Goal: Task Accomplishment & Management: Manage account settings

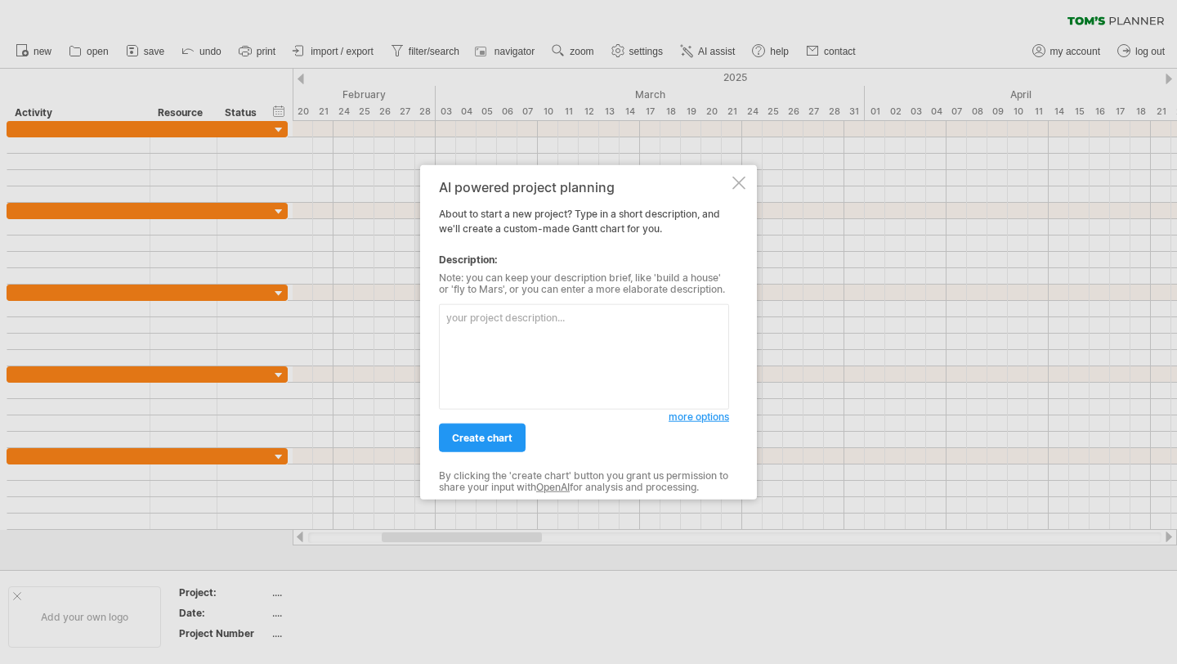
click at [741, 186] on div at bounding box center [738, 183] width 13 height 13
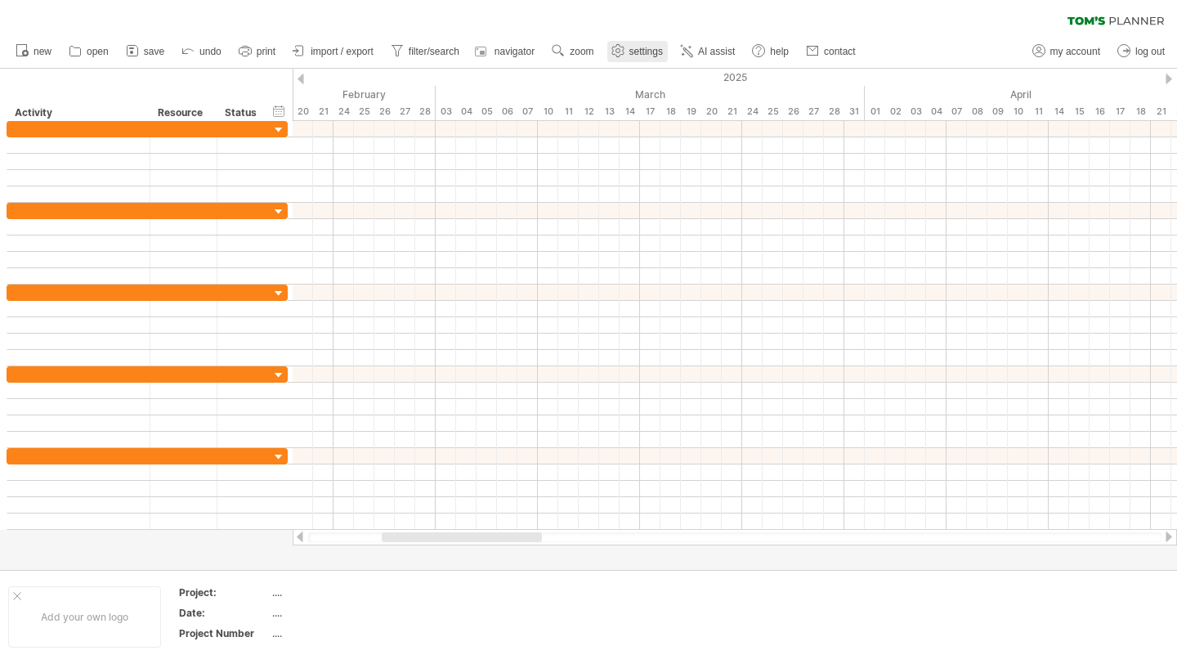
click at [645, 46] on span "settings" at bounding box center [646, 51] width 34 height 11
select select "*"
select select "**"
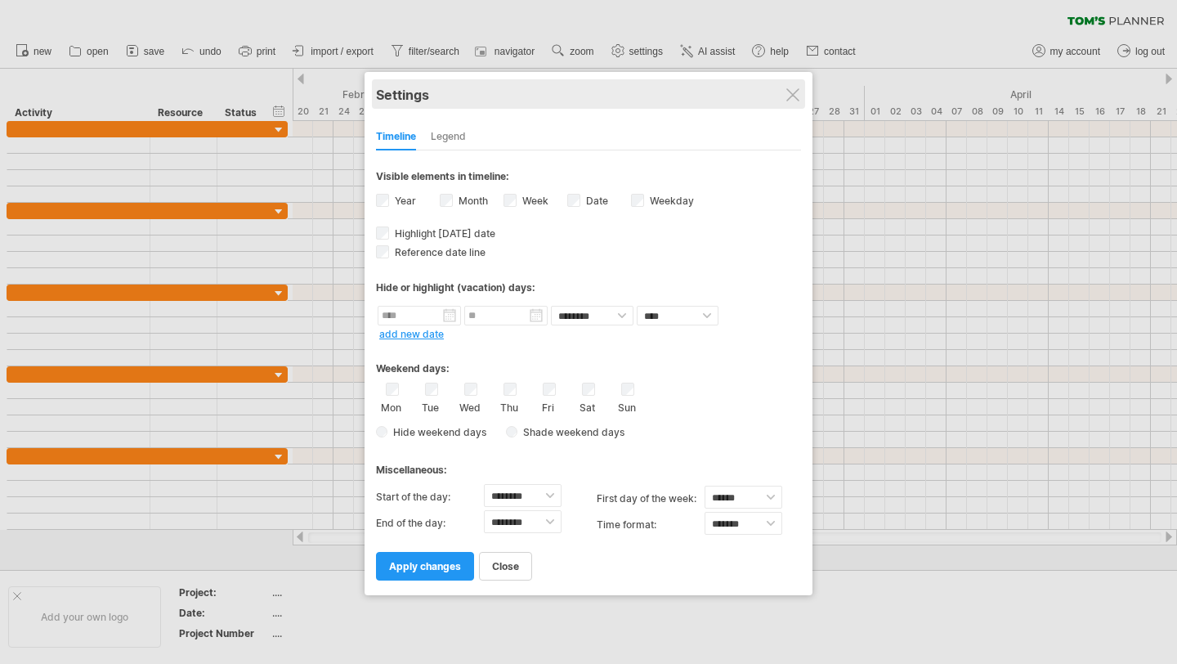
click at [782, 97] on div "Settings" at bounding box center [588, 93] width 425 height 29
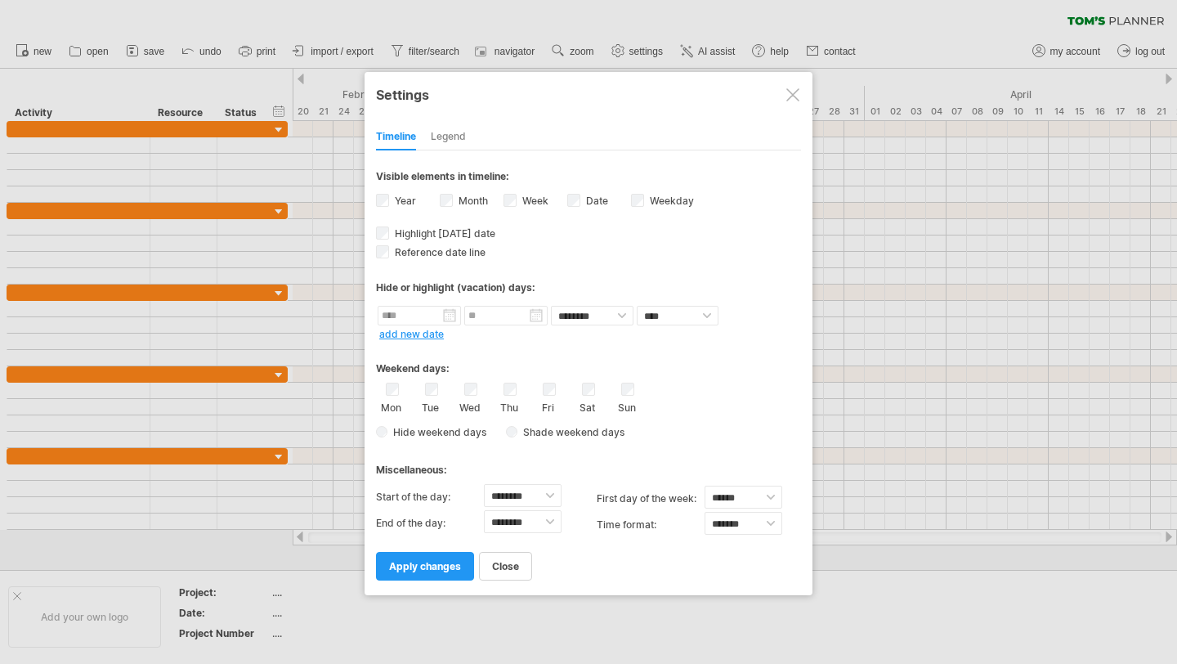
click at [797, 92] on div at bounding box center [792, 94] width 13 height 13
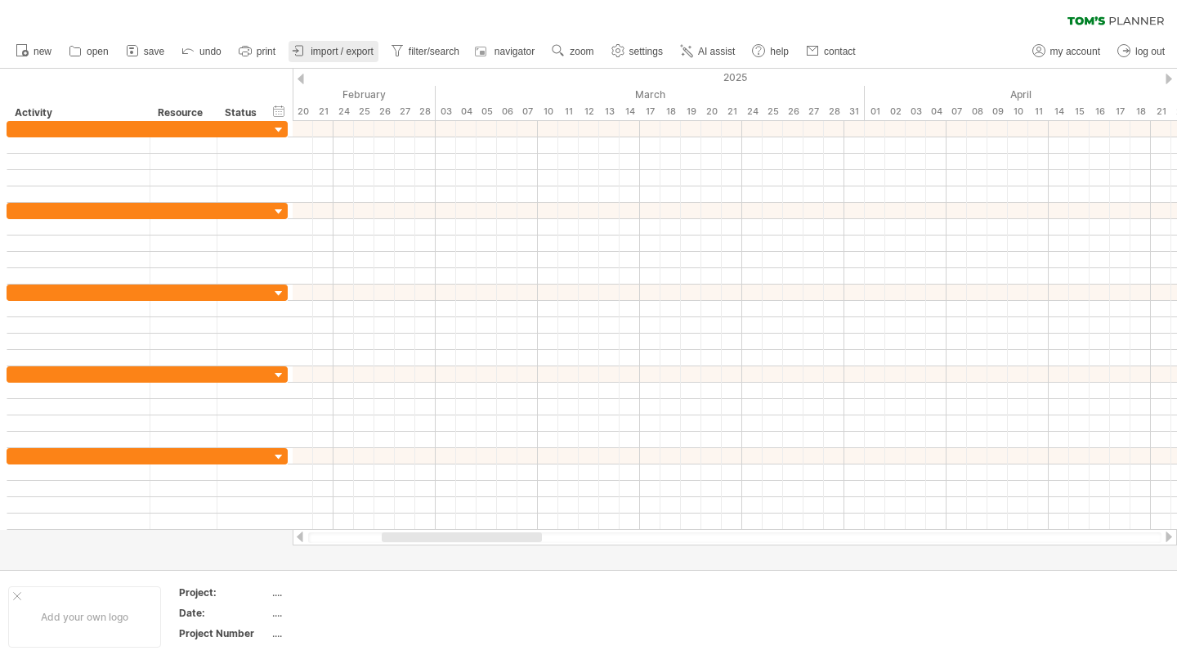
click at [351, 52] on span "import / export" at bounding box center [342, 51] width 63 height 11
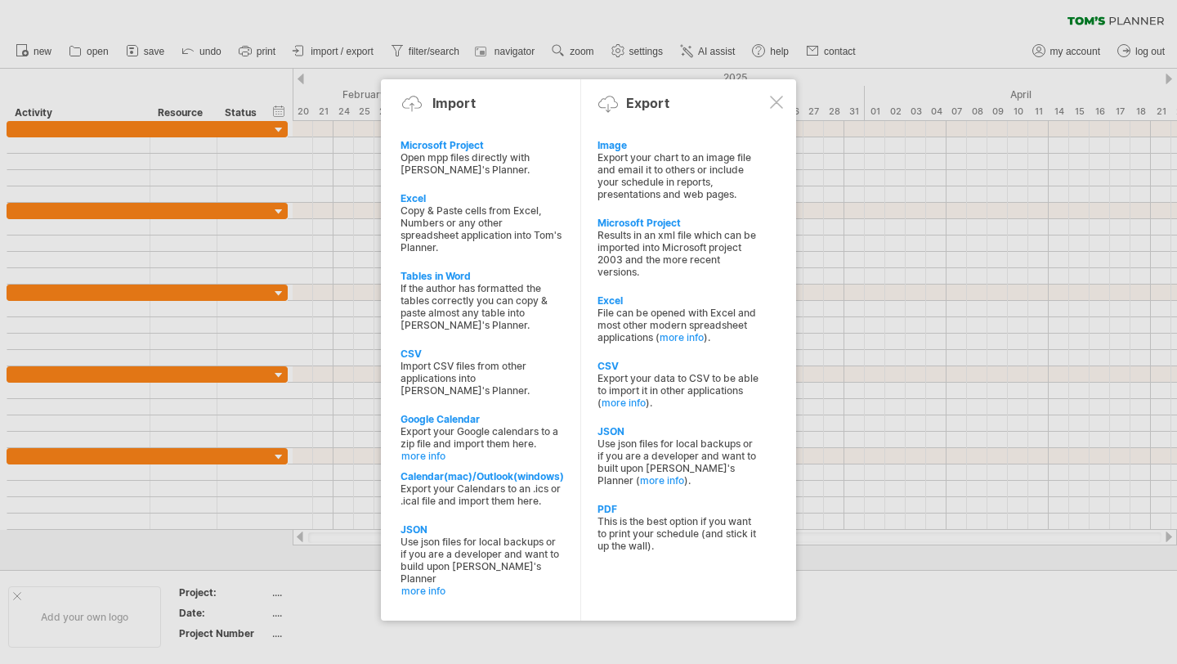
click at [780, 106] on div at bounding box center [776, 102] width 13 height 13
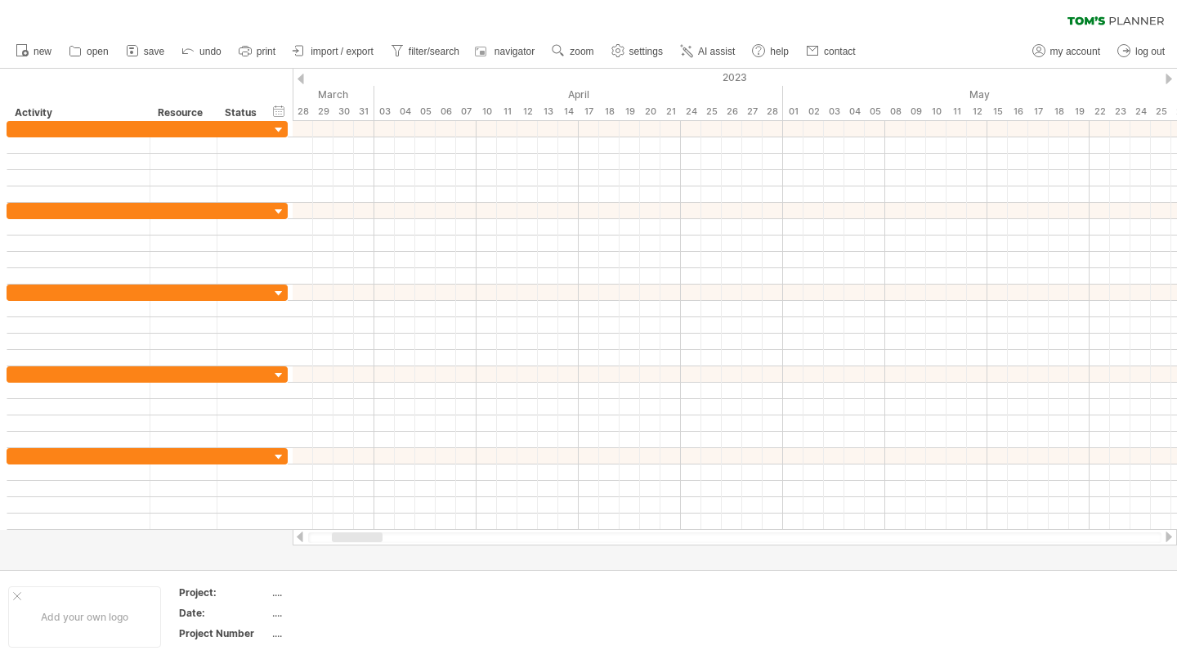
click at [316, 537] on div at bounding box center [734, 537] width 853 height 11
drag, startPoint x: 365, startPoint y: 534, endPoint x: 307, endPoint y: 536, distance: 58.9
click at [307, 536] on div at bounding box center [735, 537] width 884 height 16
click at [298, 76] on div at bounding box center [301, 79] width 7 height 11
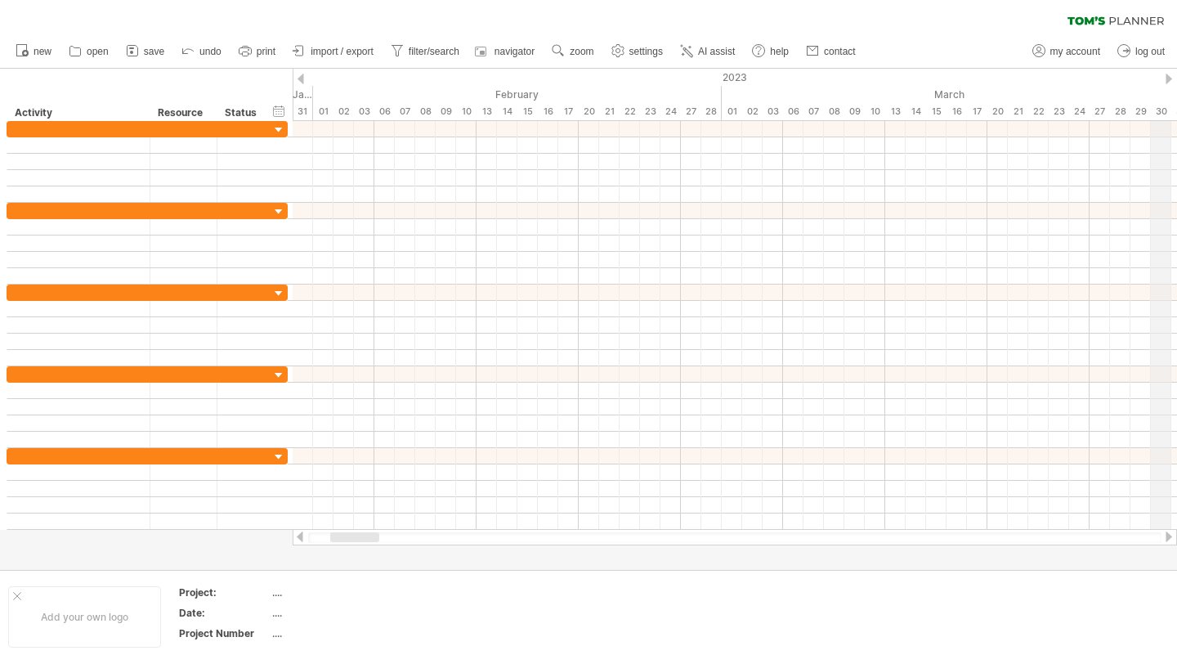
click at [1170, 76] on div at bounding box center [1169, 79] width 7 height 11
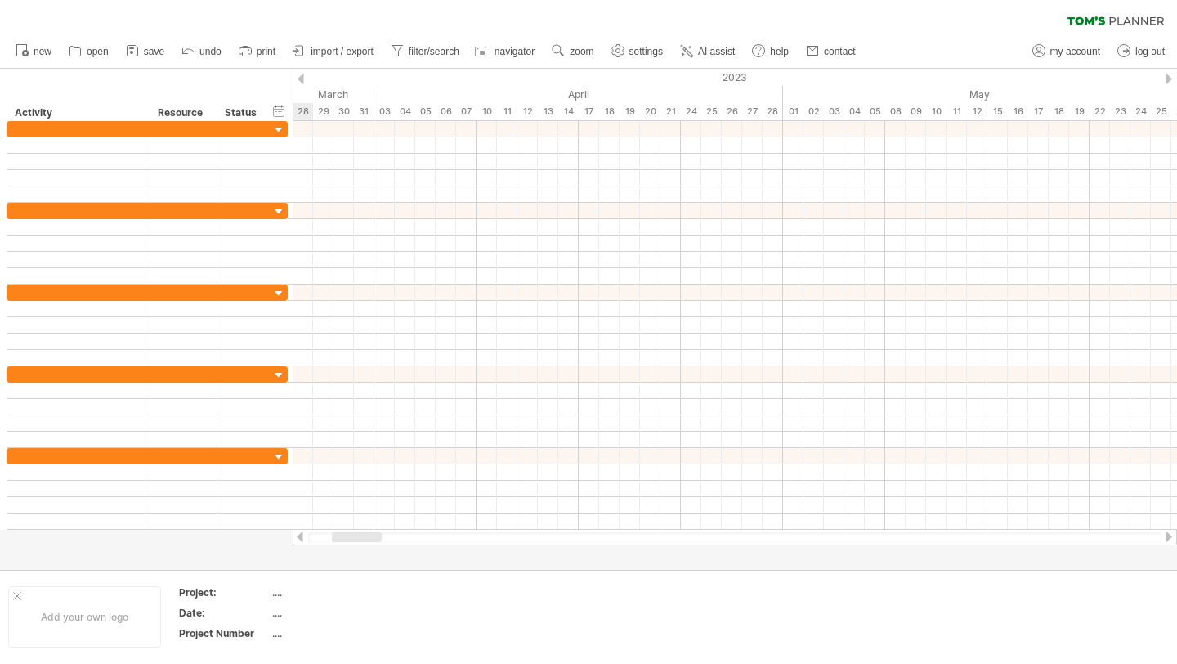
click at [1170, 76] on div at bounding box center [1169, 79] width 7 height 11
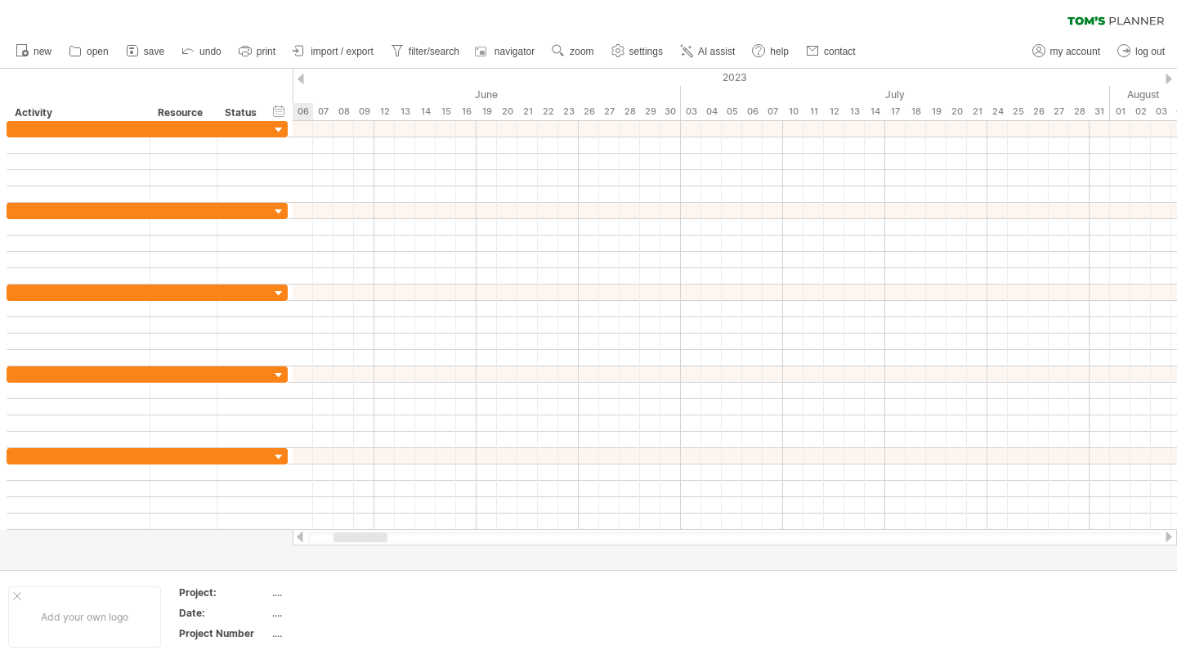
click at [1170, 76] on div at bounding box center [1169, 79] width 7 height 11
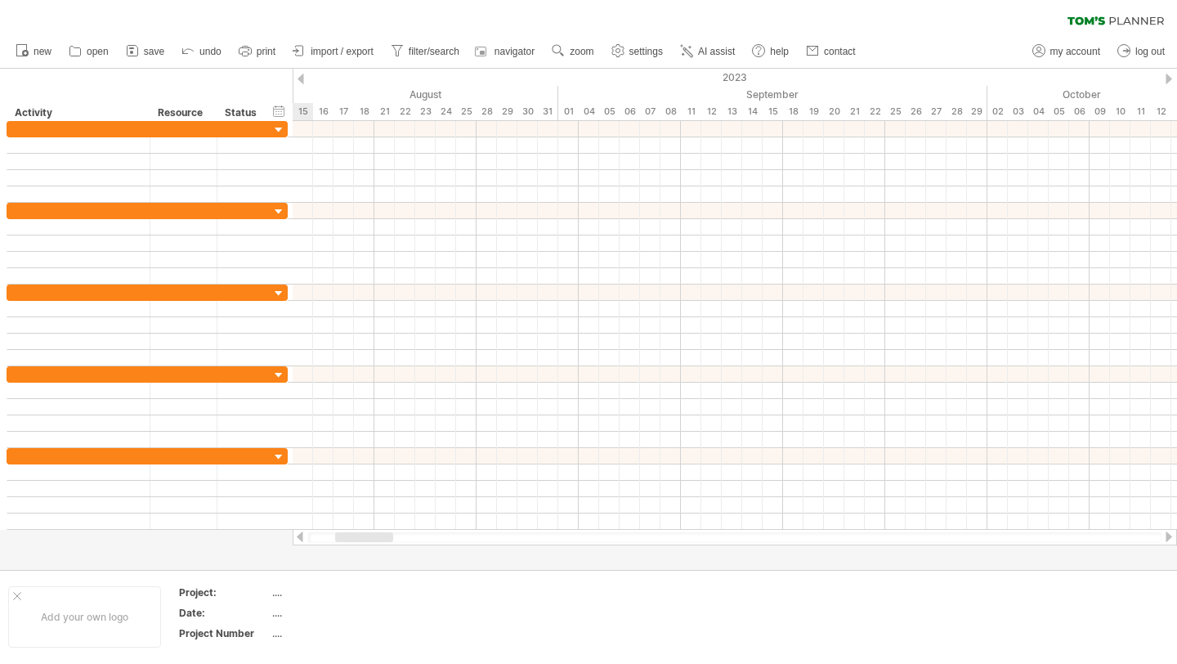
click at [1170, 76] on div at bounding box center [1169, 79] width 7 height 11
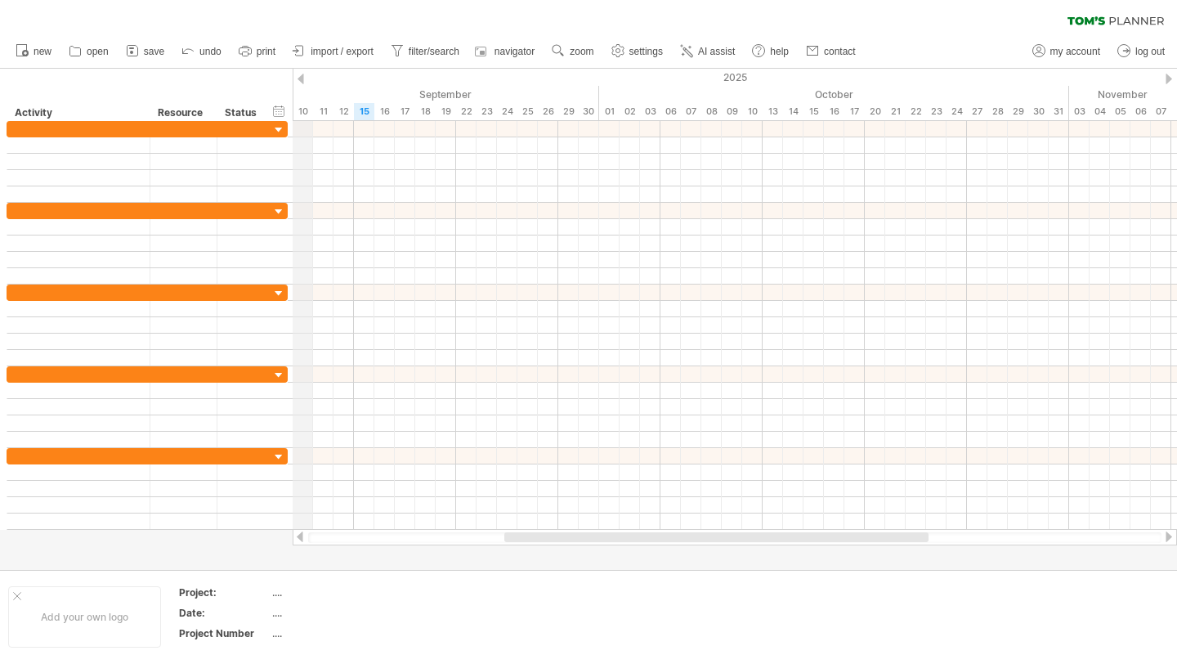
drag, startPoint x: 36, startPoint y: 85, endPoint x: 325, endPoint y: 106, distance: 290.1
click at [325, 106] on div "Trying to reach [DOMAIN_NAME] Connected again... 0% clear filter new" at bounding box center [588, 332] width 1177 height 664
click at [274, 106] on div "hide start/end/duration show start/end/duration" at bounding box center [279, 110] width 16 height 17
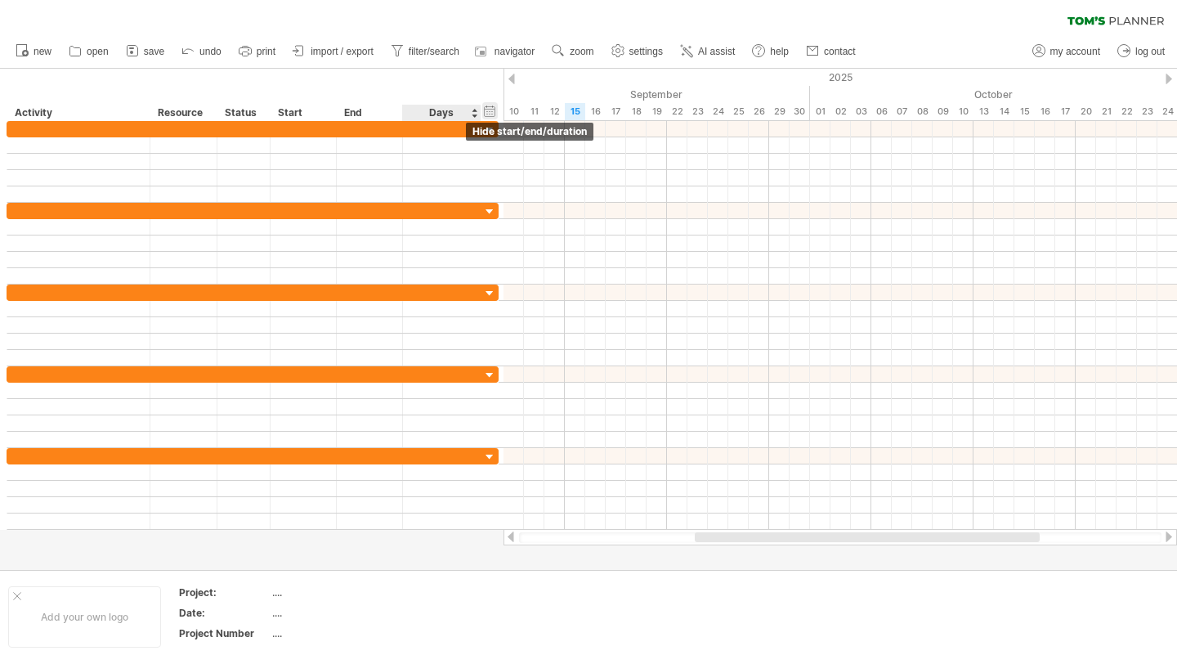
click at [490, 110] on div "hide start/end/duration show start/end/duration" at bounding box center [490, 110] width 16 height 17
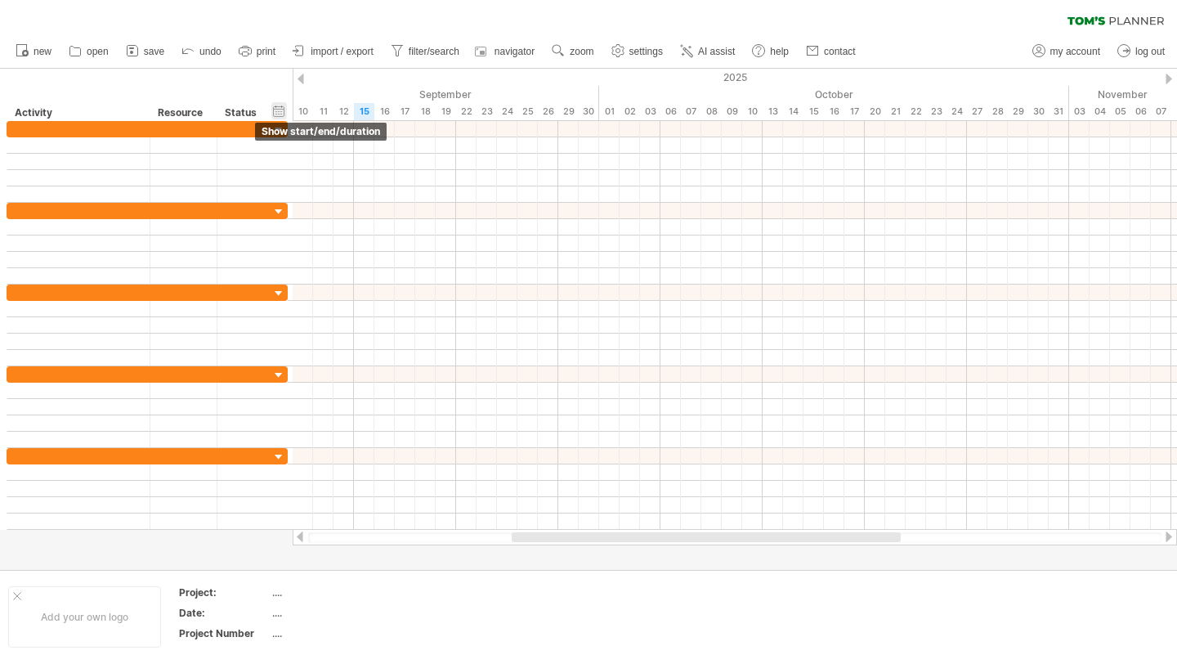
click at [282, 110] on div "hide start/end/duration show start/end/duration" at bounding box center [279, 110] width 16 height 17
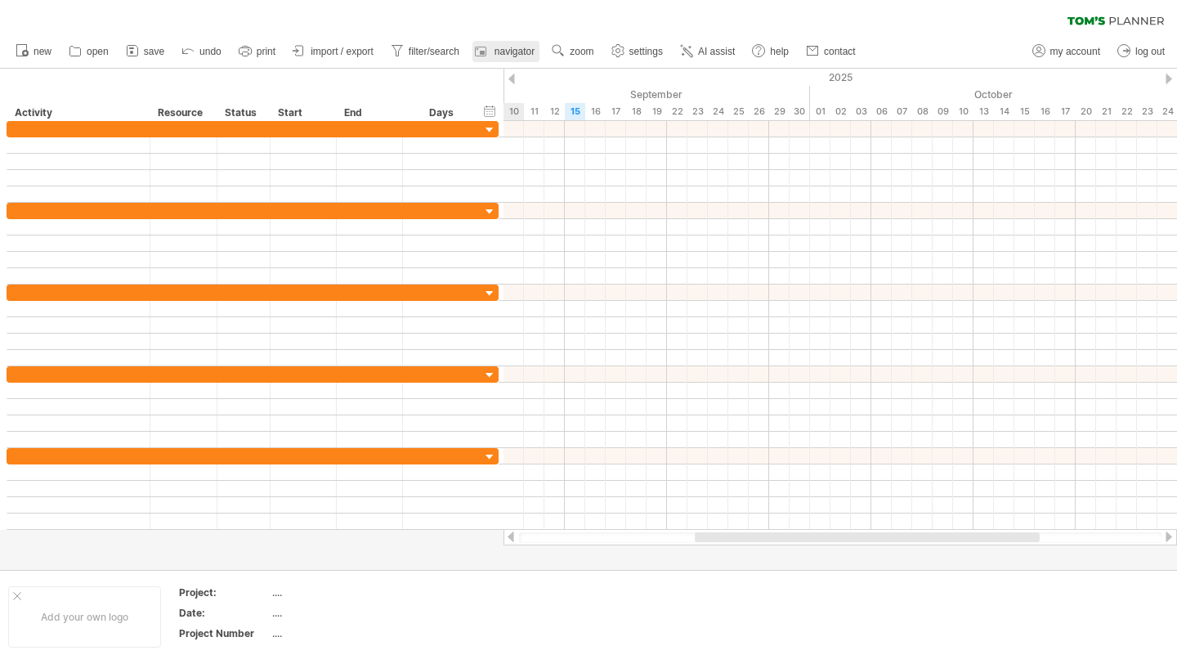
click at [495, 60] on link "navigator" at bounding box center [505, 51] width 67 height 21
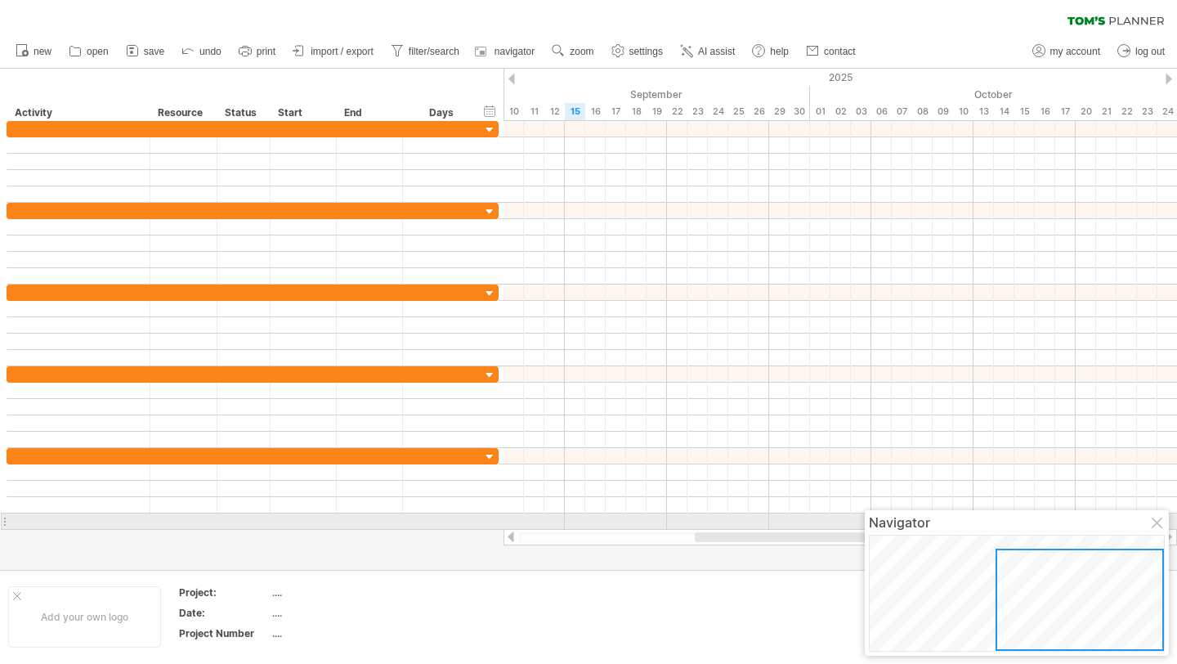
click at [1158, 524] on div at bounding box center [1158, 523] width 13 height 13
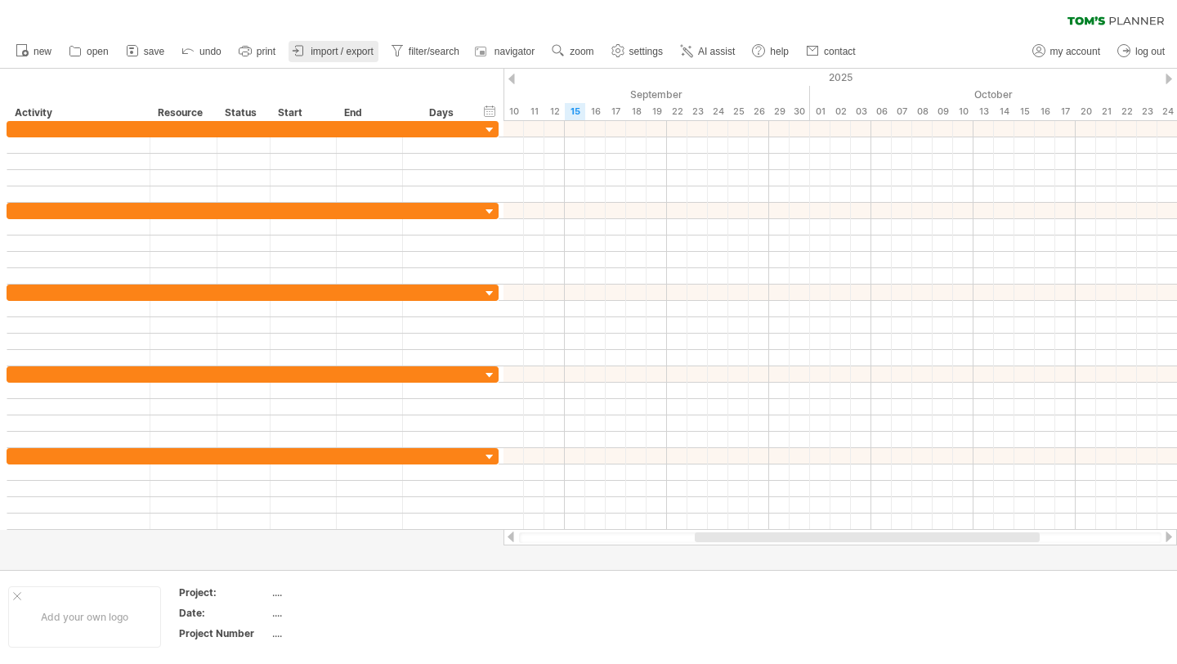
click at [344, 52] on span "import / export" at bounding box center [342, 51] width 63 height 11
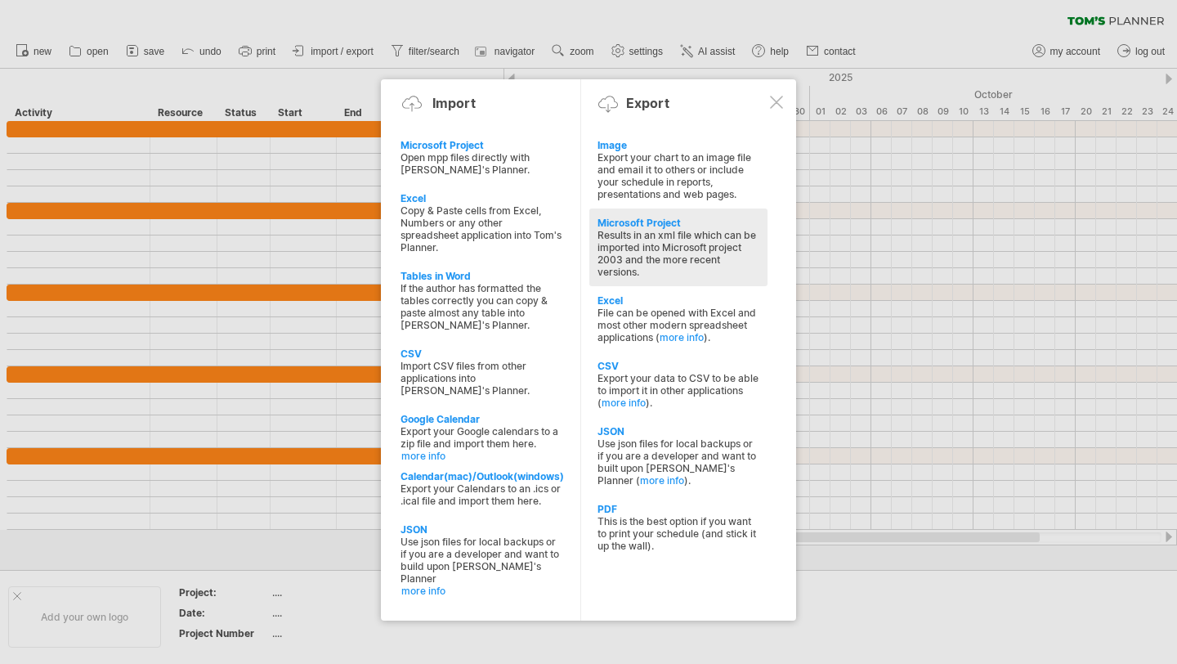
click at [607, 229] on div "Results in an xml file which can be imported into Microsoft project 2003 and th…" at bounding box center [679, 253] width 162 height 49
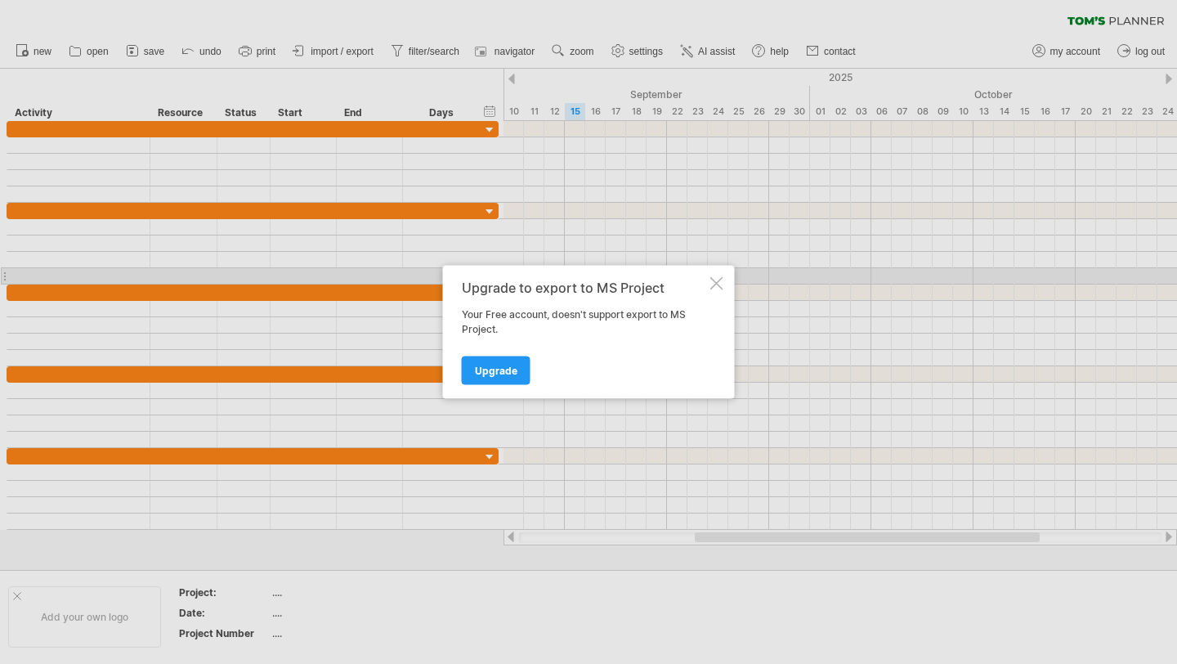
click at [718, 280] on div at bounding box center [716, 283] width 13 height 13
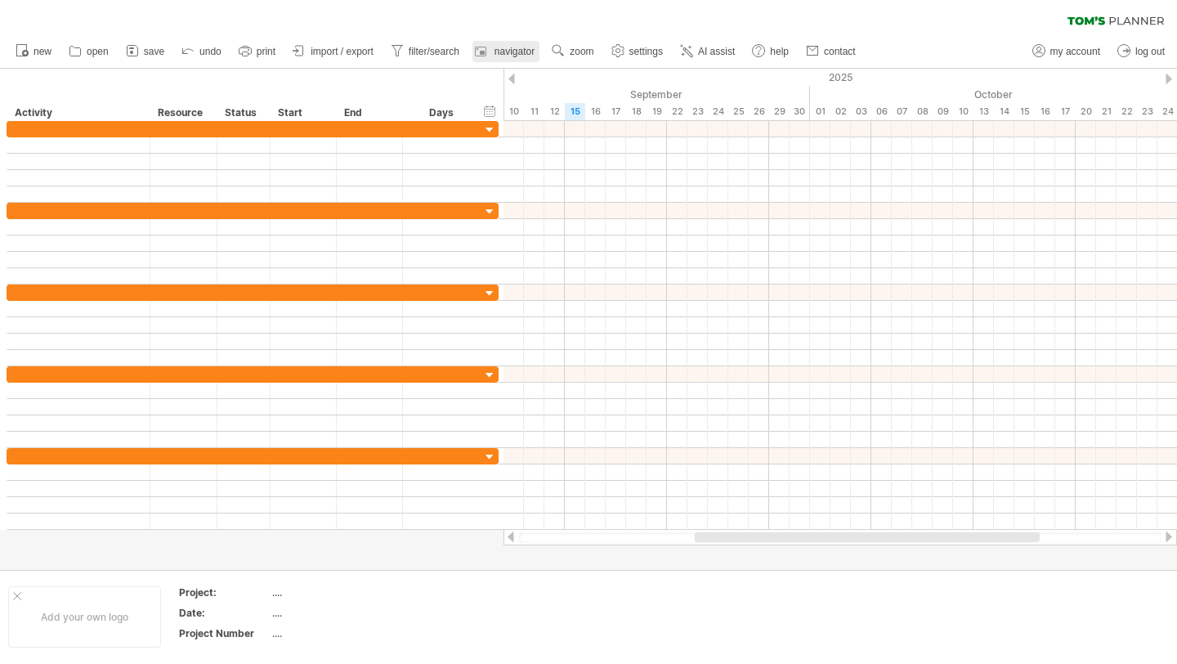
click at [505, 56] on span "navigator" at bounding box center [515, 51] width 40 height 11
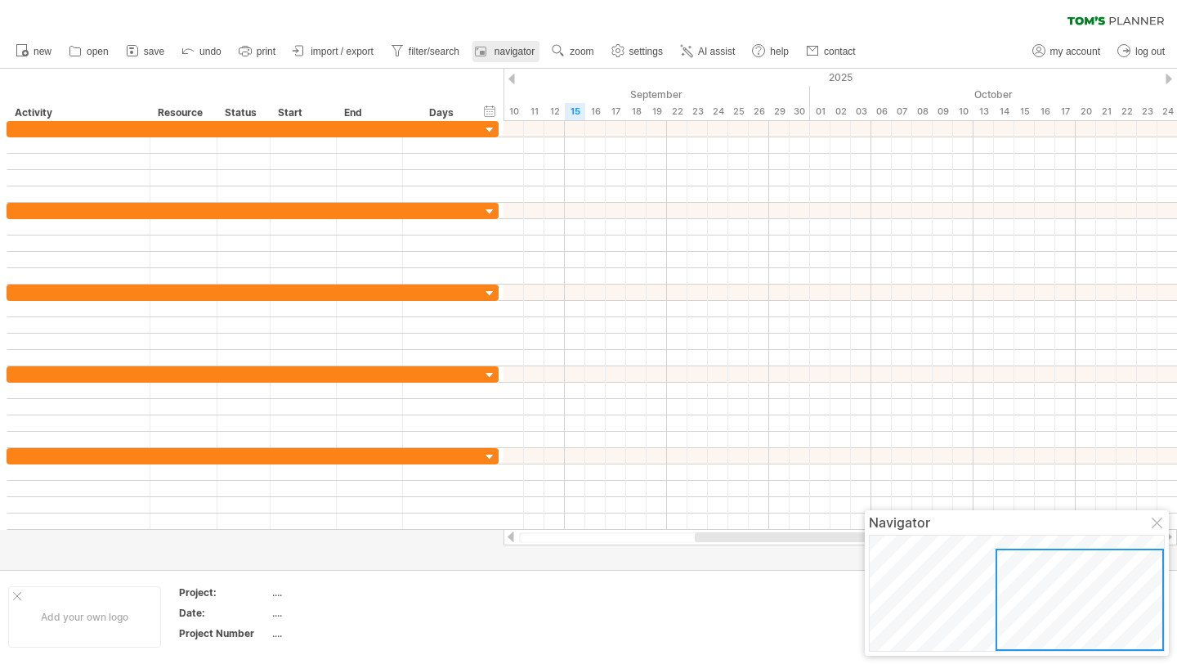
click at [505, 56] on span "navigator" at bounding box center [515, 51] width 40 height 11
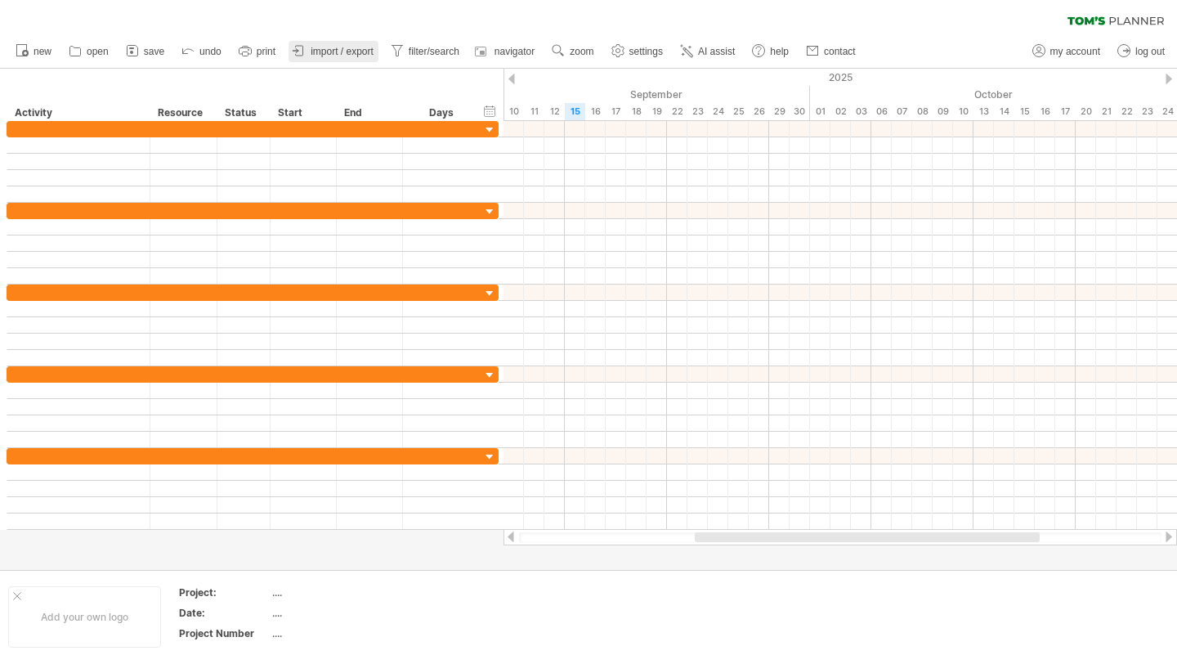
click at [359, 49] on span "import / export" at bounding box center [342, 51] width 63 height 11
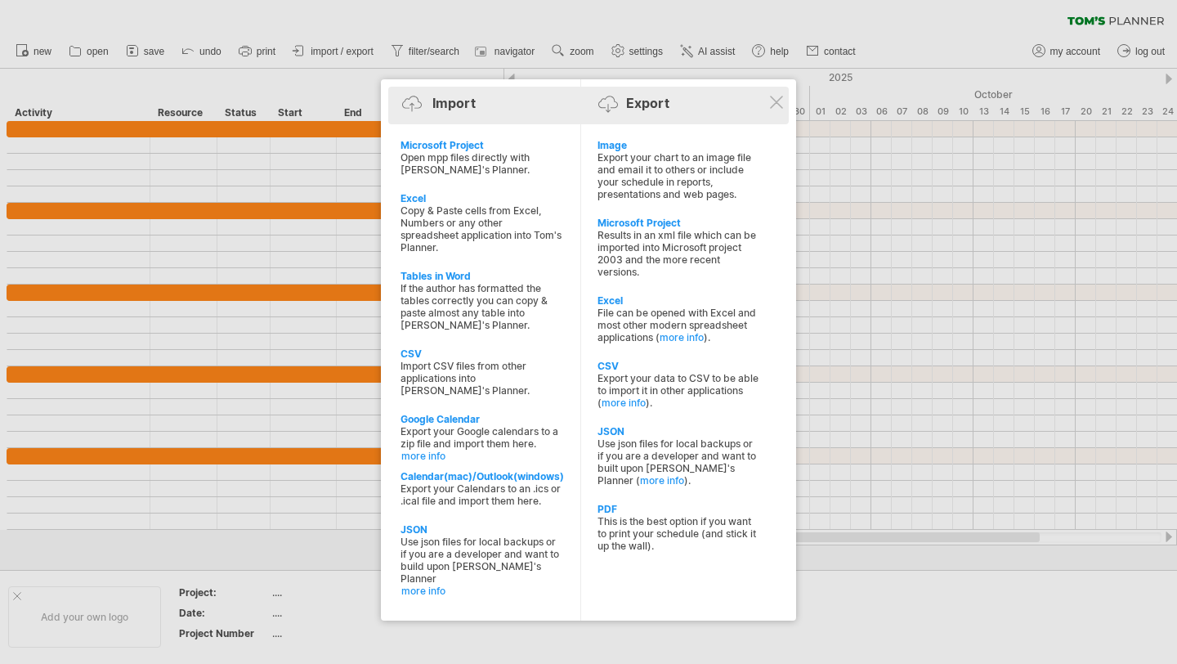
click at [785, 100] on div "Import Export" at bounding box center [588, 106] width 392 height 38
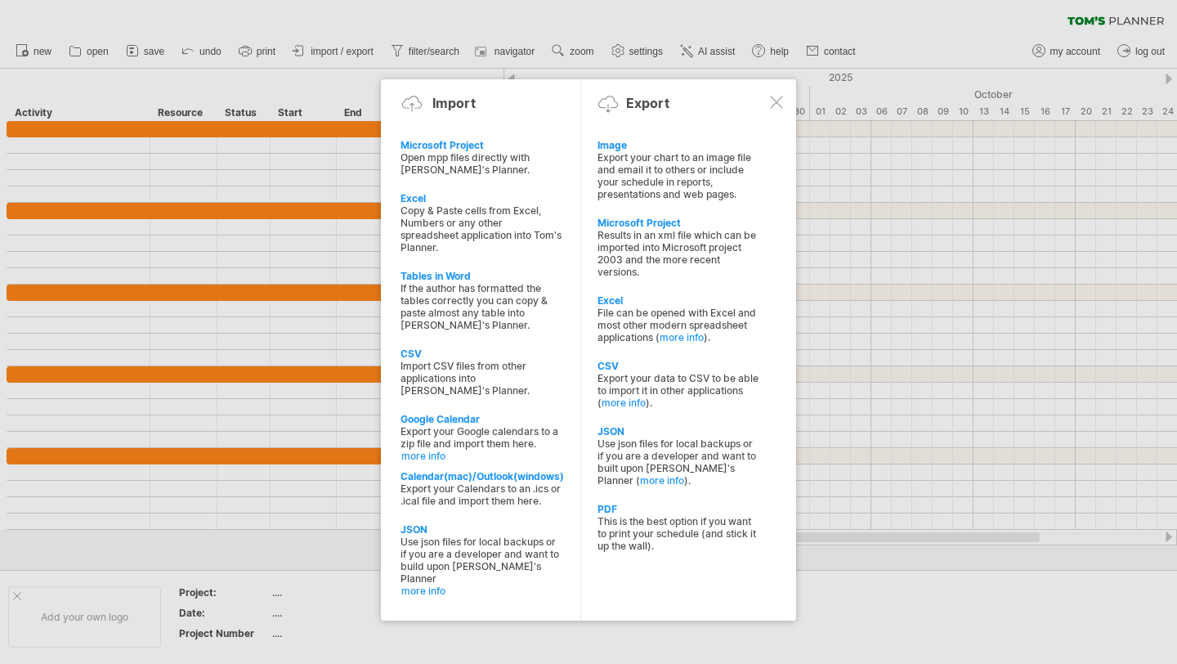
click at [770, 107] on div at bounding box center [776, 102] width 13 height 13
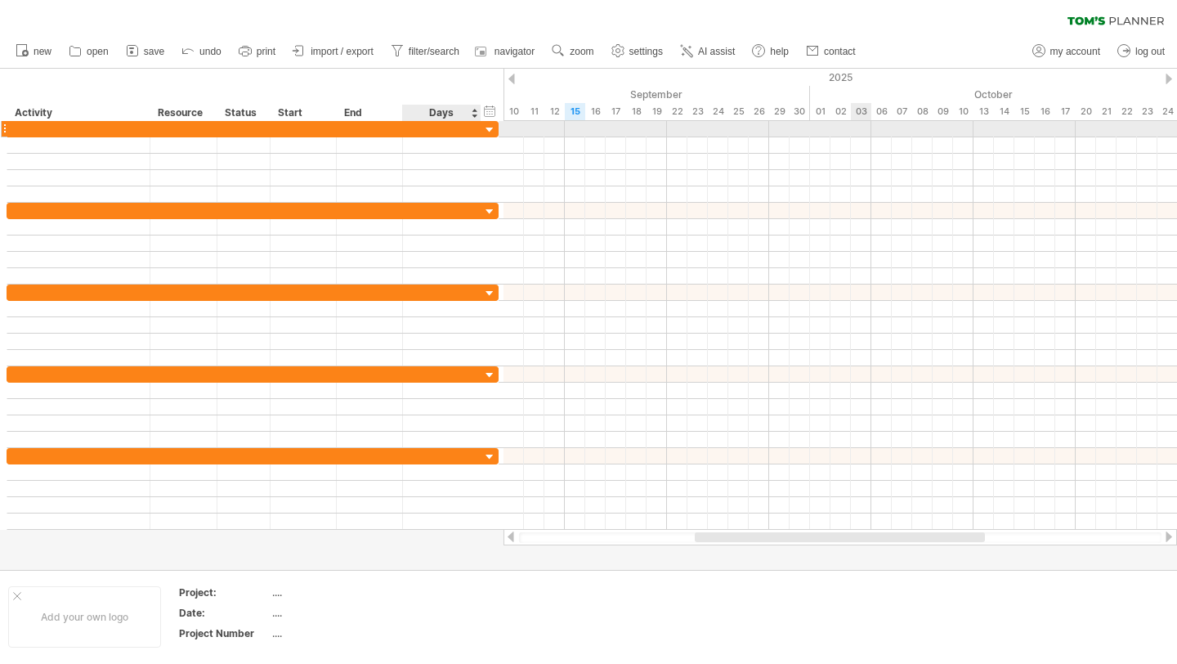
click at [493, 127] on div at bounding box center [490, 131] width 16 height 16
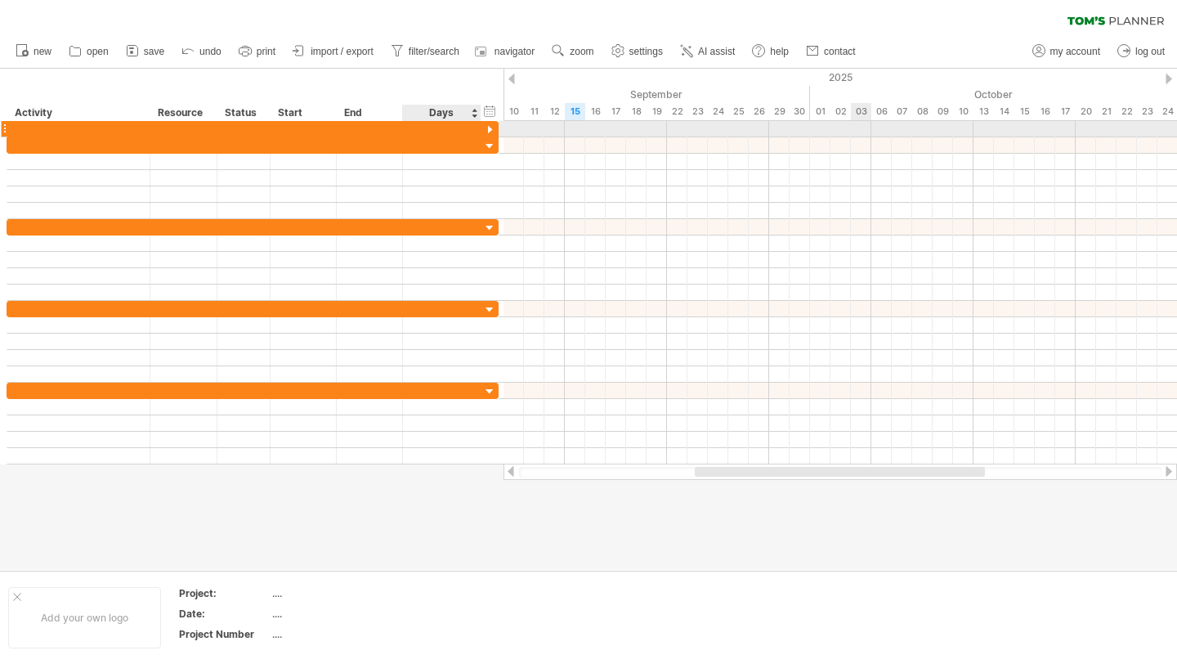
click at [492, 123] on div at bounding box center [490, 131] width 16 height 16
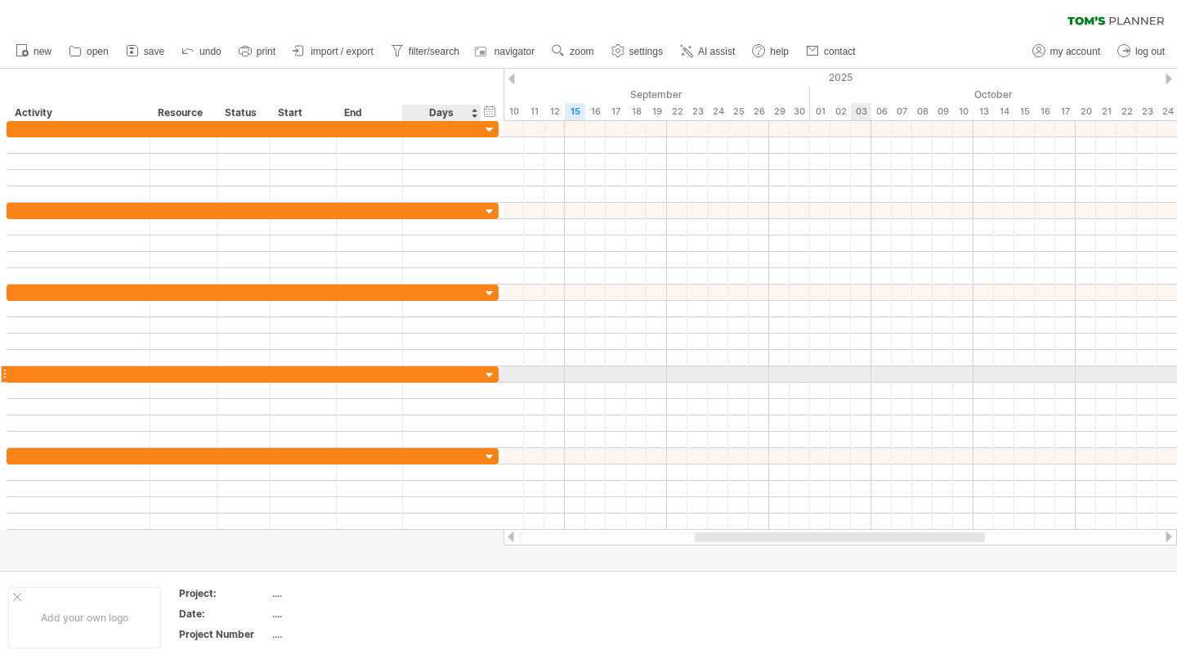
click at [490, 374] on div at bounding box center [490, 376] width 16 height 16
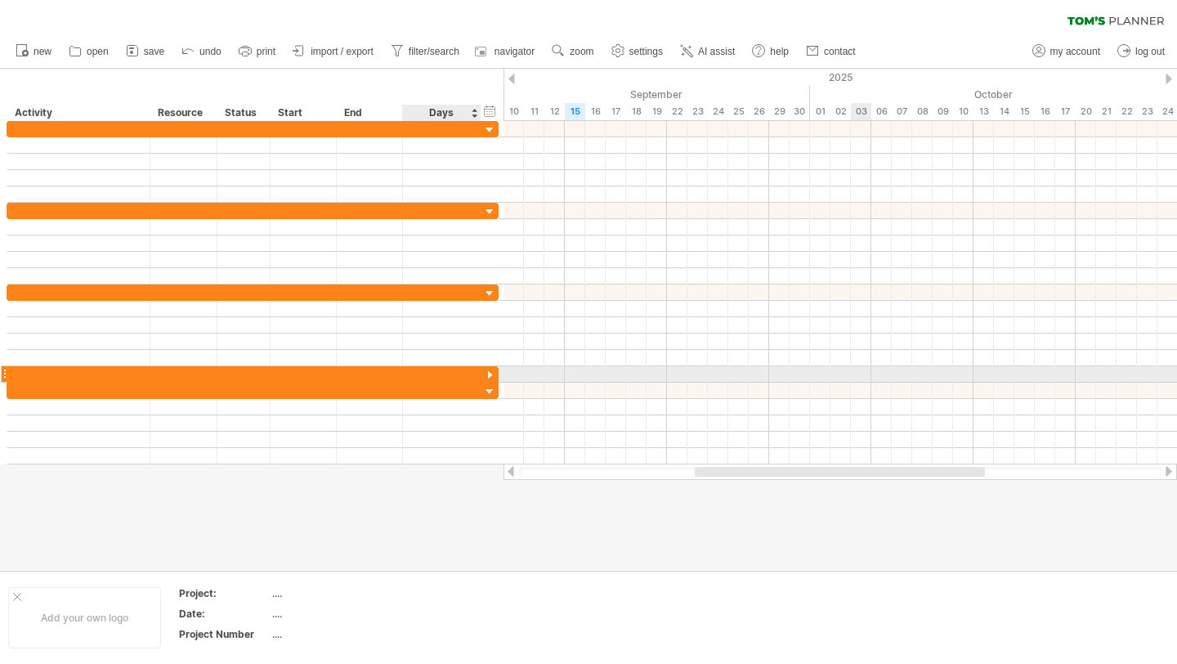
click at [490, 374] on div at bounding box center [490, 376] width 16 height 16
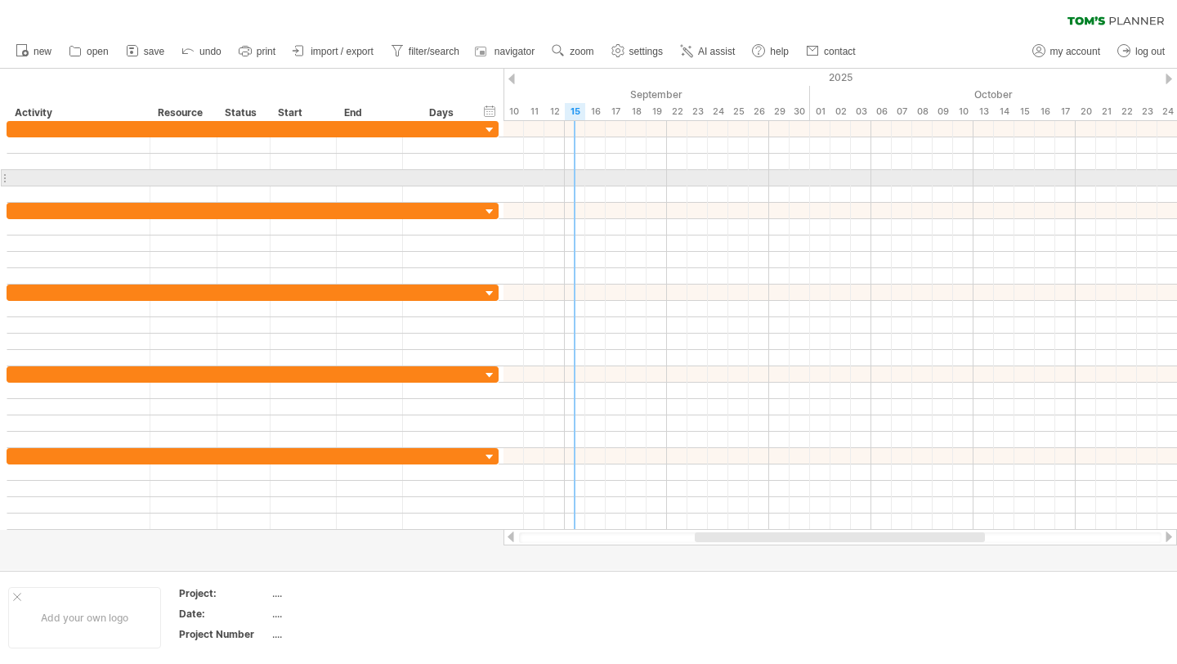
click at [570, 182] on div at bounding box center [841, 178] width 674 height 16
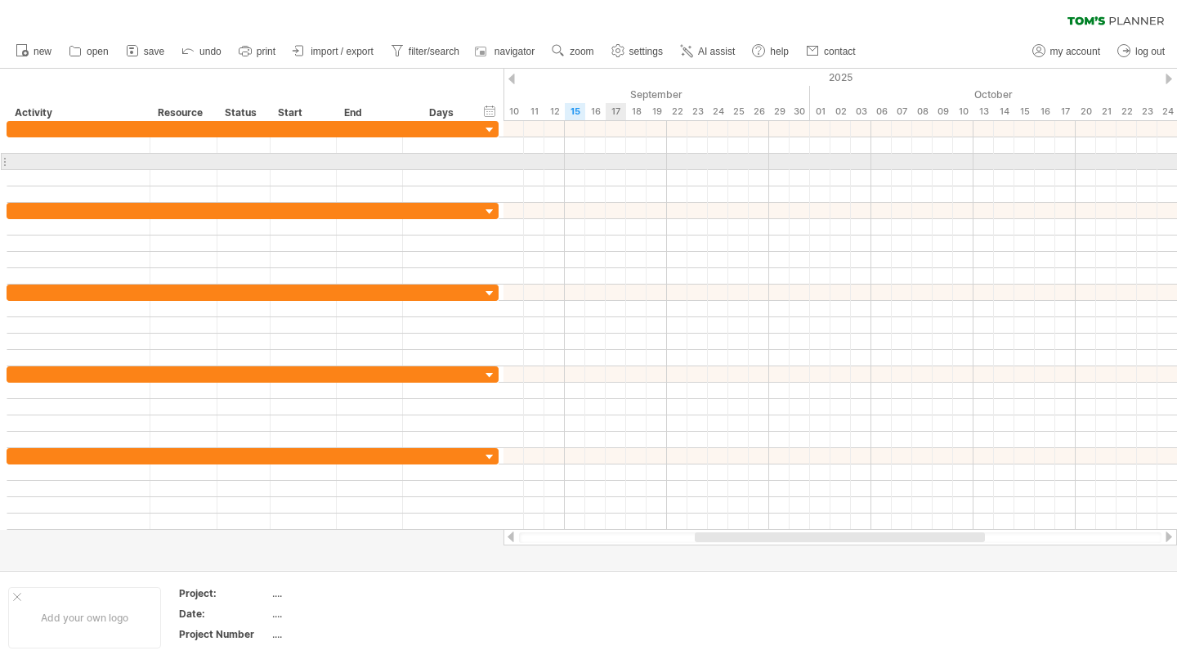
click at [623, 163] on div at bounding box center [841, 162] width 674 height 16
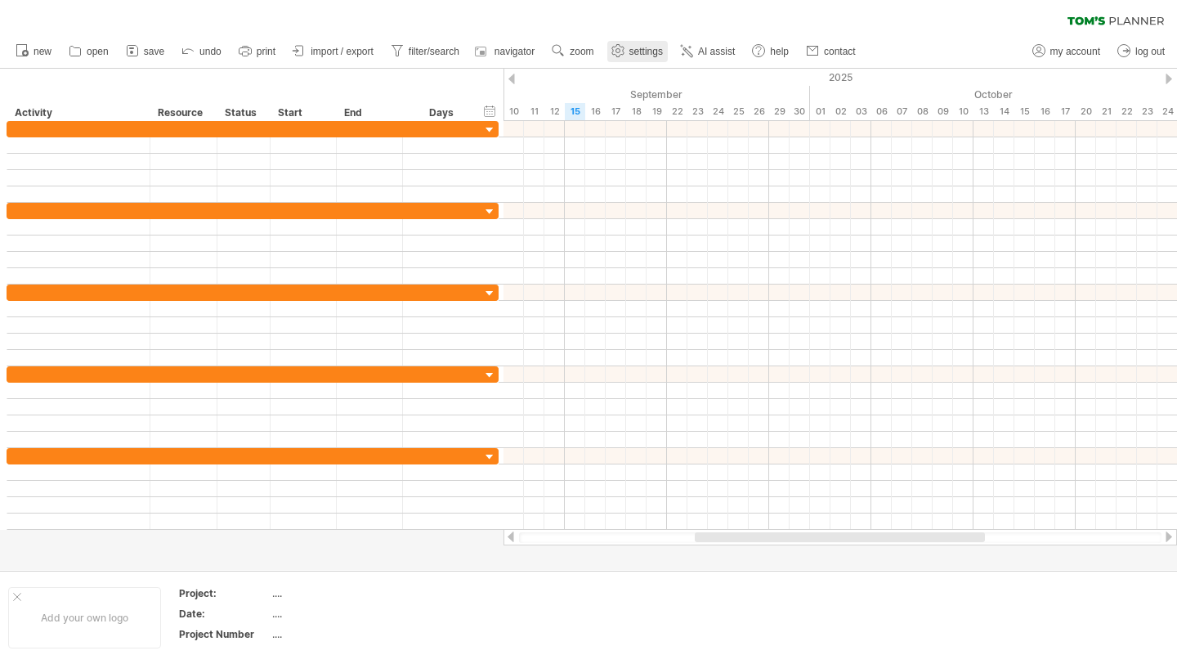
click at [651, 54] on span "settings" at bounding box center [646, 51] width 34 height 11
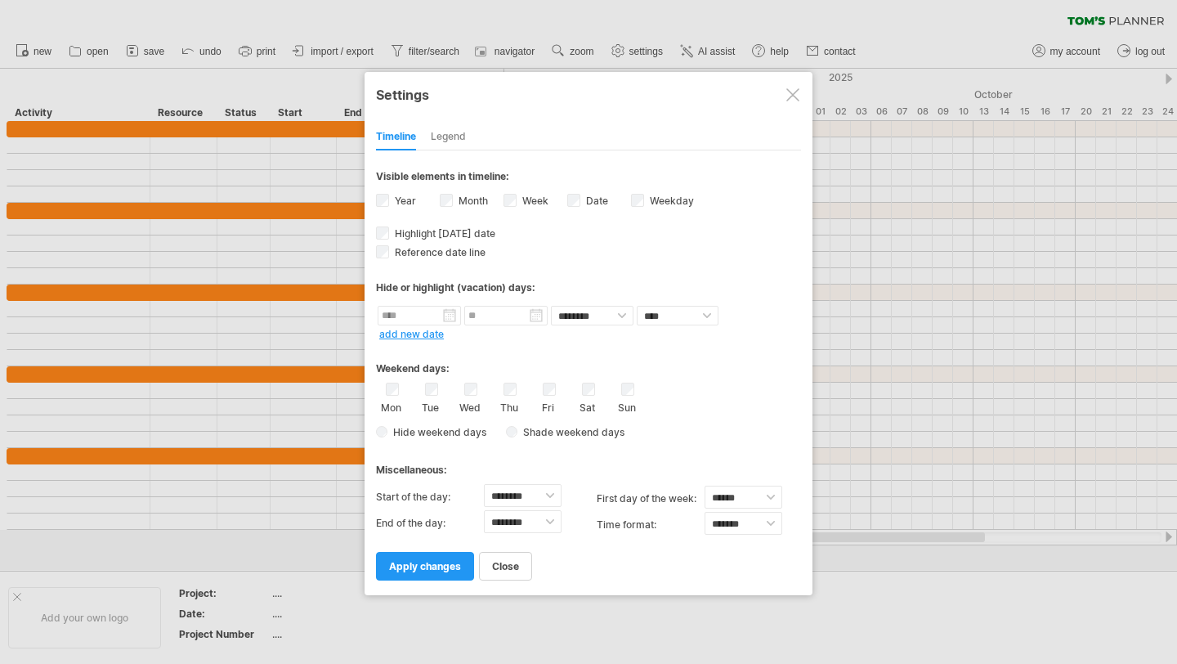
click at [796, 99] on div at bounding box center [792, 94] width 13 height 13
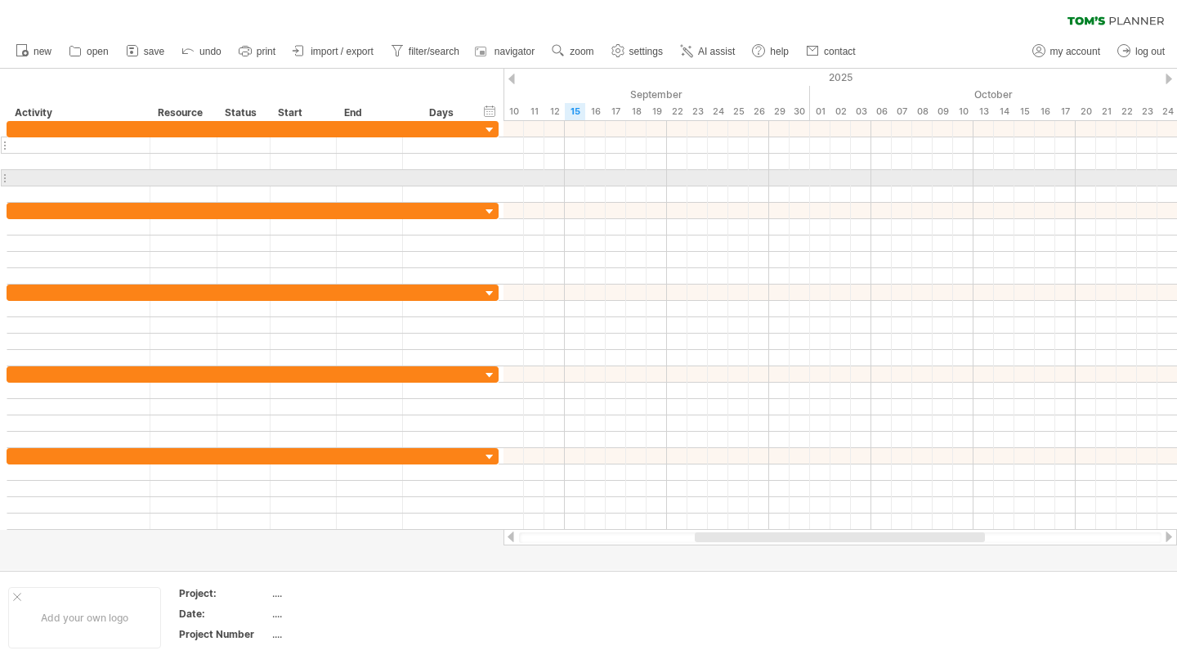
click at [20, 153] on div at bounding box center [253, 145] width 492 height 16
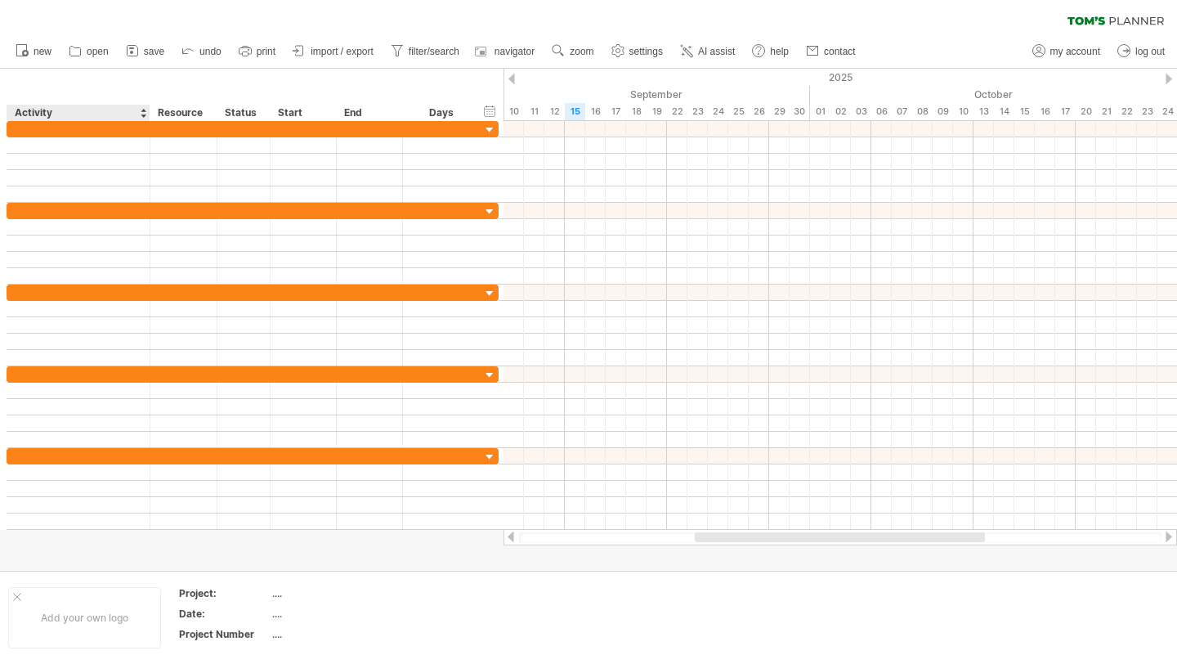
click at [30, 105] on div "Activity" at bounding box center [78, 113] width 126 height 16
click at [206, 108] on div "Resource" at bounding box center [183, 113] width 50 height 16
click at [213, 115] on div at bounding box center [216, 113] width 6 height 16
click at [209, 115] on div at bounding box center [210, 113] width 7 height 16
click at [468, 90] on div "hide start/end/duration show start/end/duration ******** Activity ******** Reso…" at bounding box center [252, 95] width 504 height 52
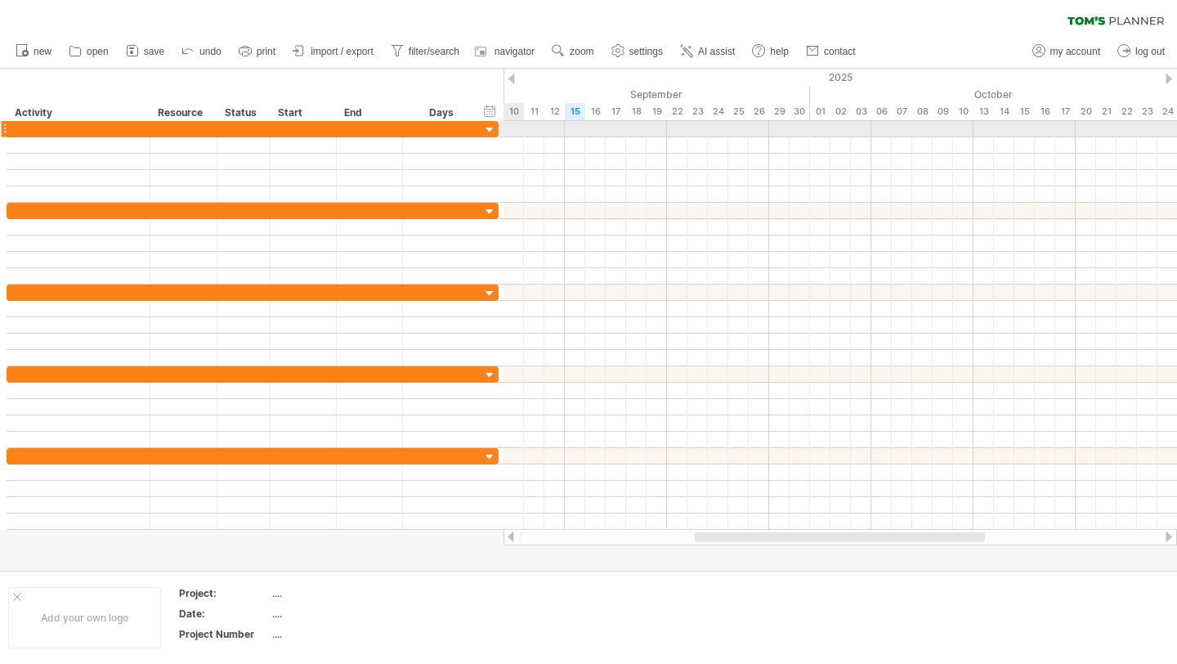
click at [491, 127] on div at bounding box center [490, 131] width 16 height 16
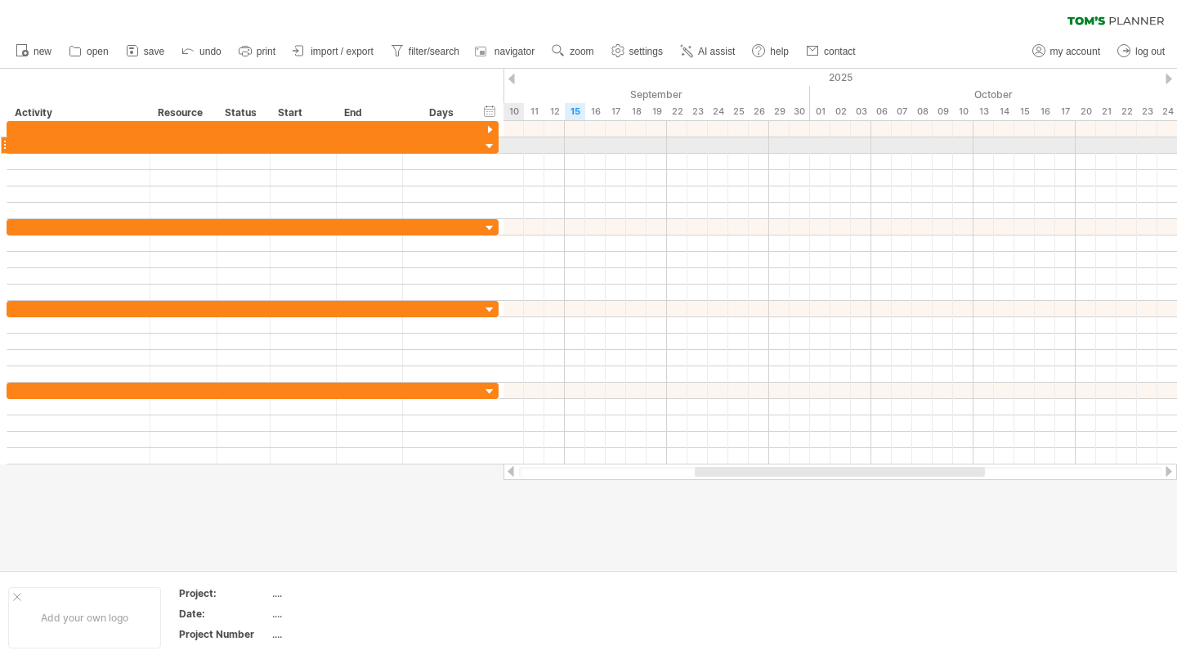
click at [492, 149] on div at bounding box center [490, 147] width 16 height 16
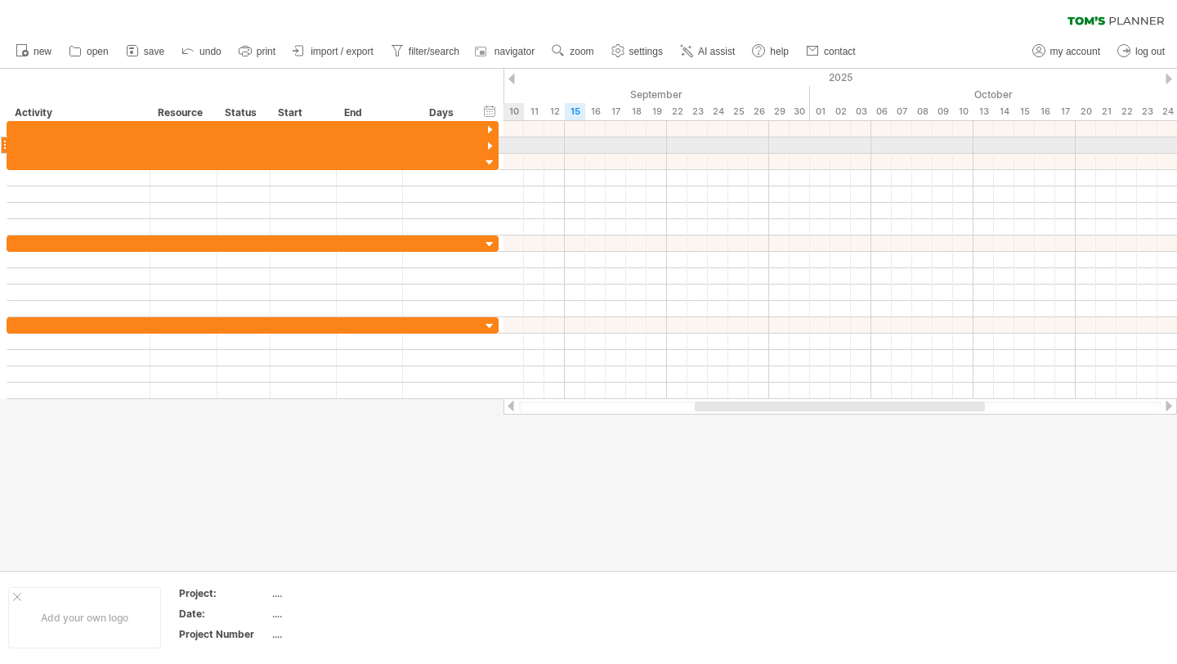
click at [492, 149] on div at bounding box center [490, 147] width 16 height 16
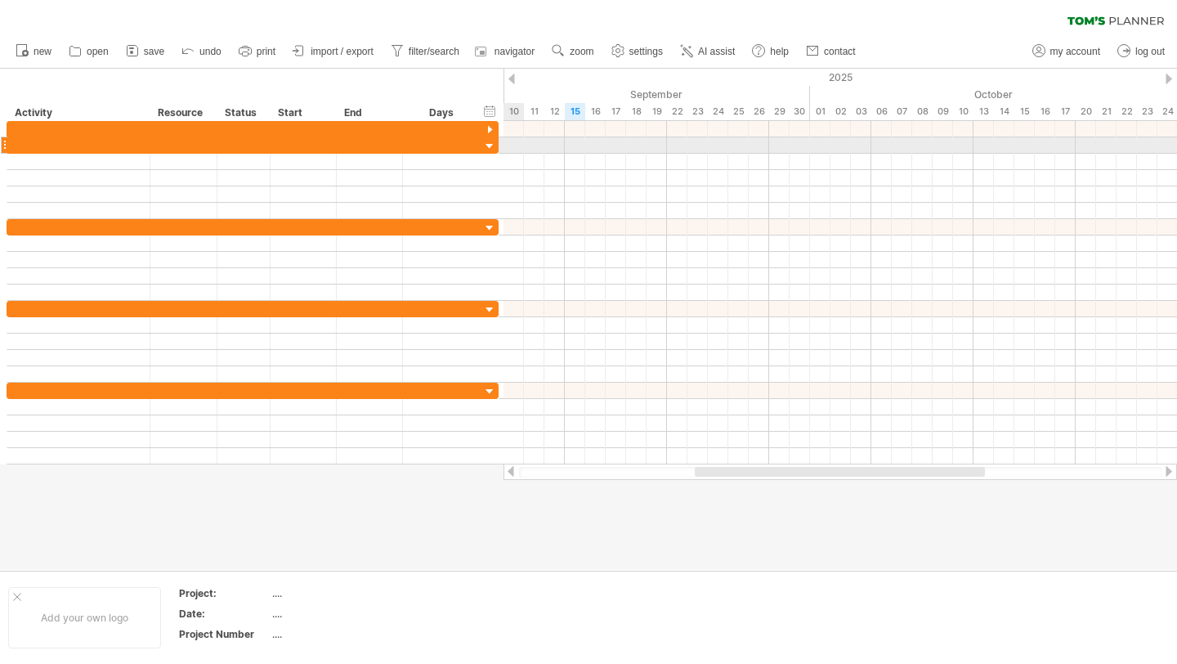
click at [492, 149] on div at bounding box center [490, 147] width 16 height 16
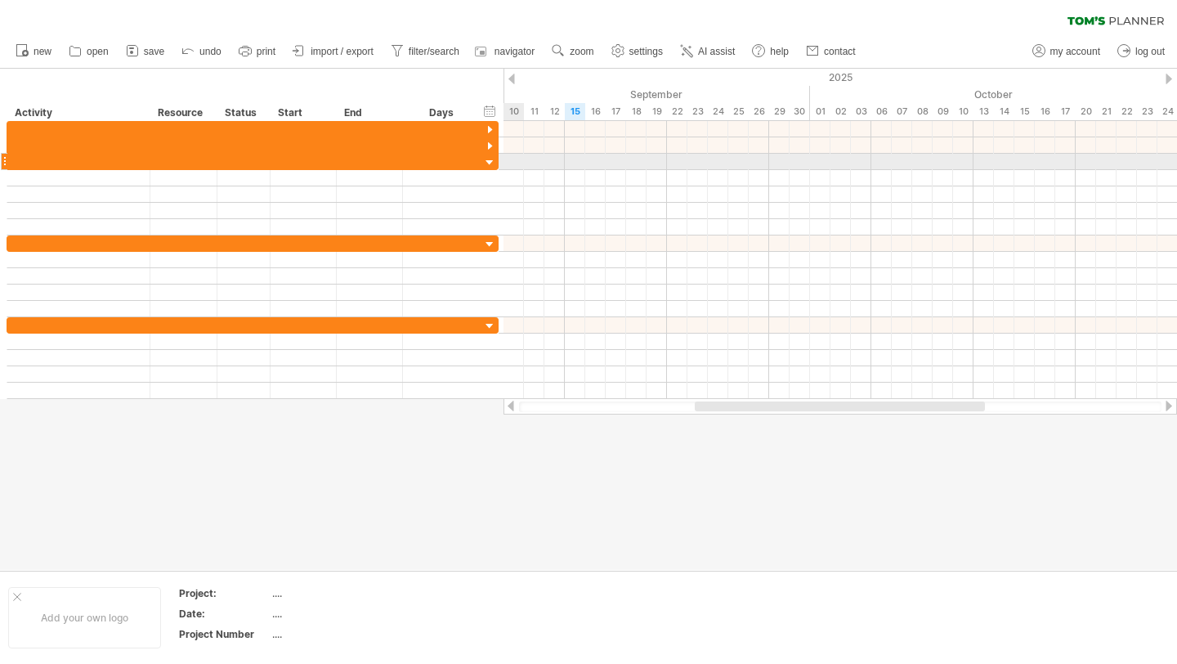
click at [492, 163] on div at bounding box center [490, 163] width 16 height 16
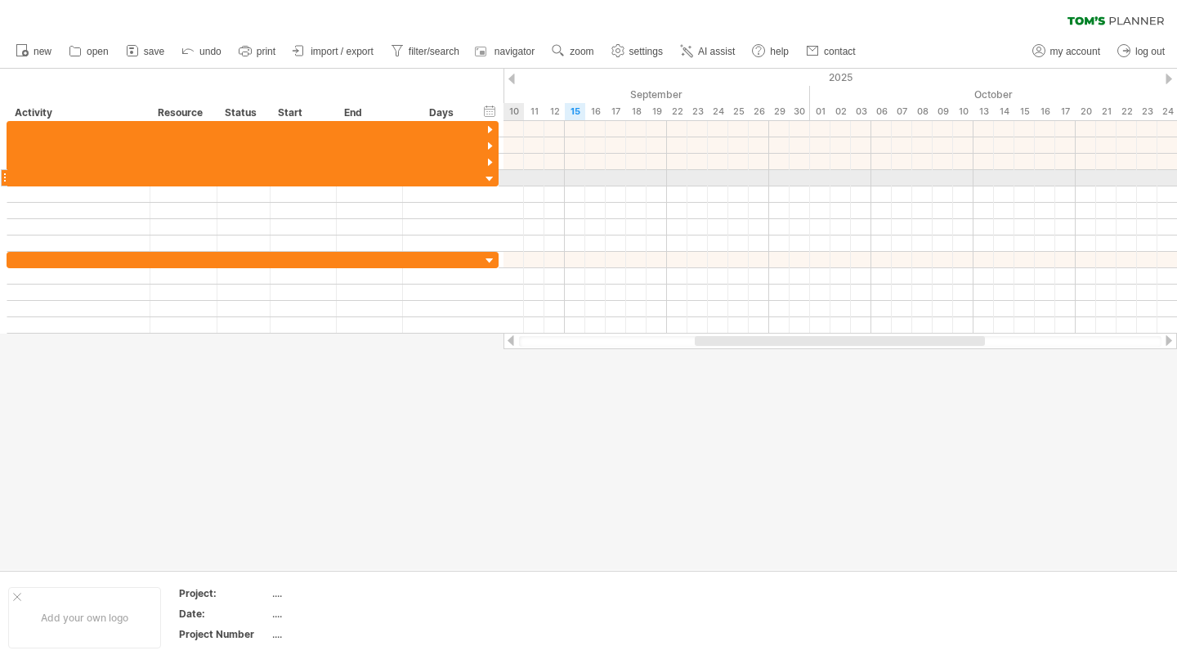
click at [492, 179] on div at bounding box center [490, 180] width 16 height 16
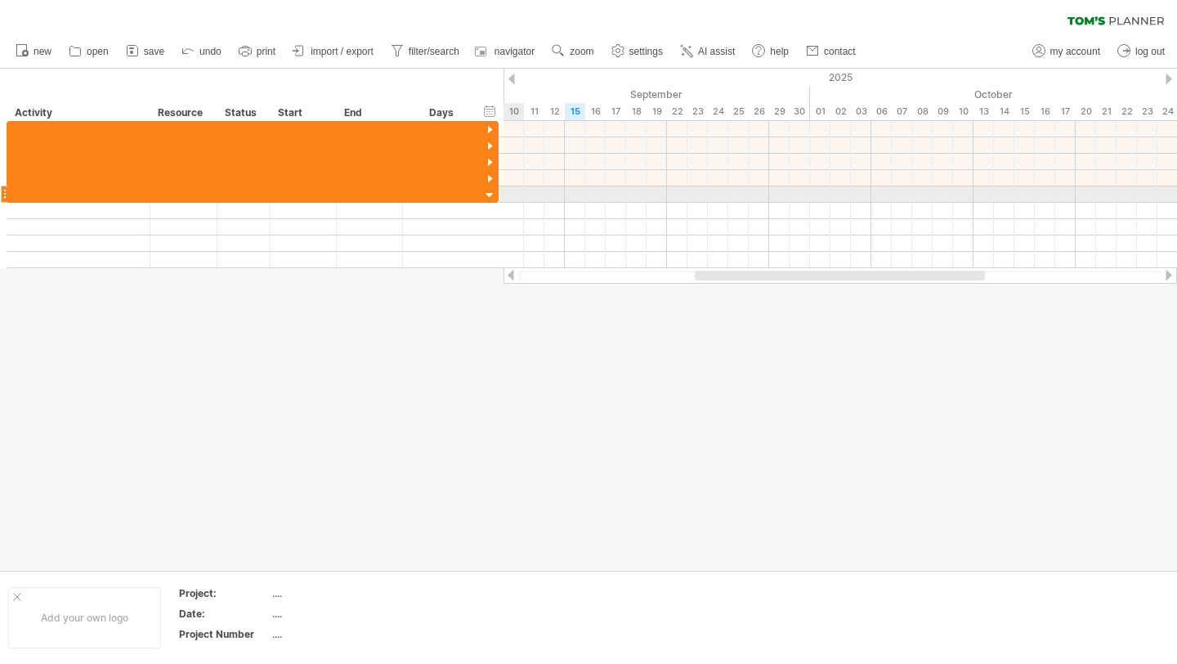
click at [494, 196] on div at bounding box center [490, 196] width 16 height 16
click at [494, 197] on div at bounding box center [490, 196] width 16 height 16
click at [493, 194] on div at bounding box center [490, 196] width 16 height 16
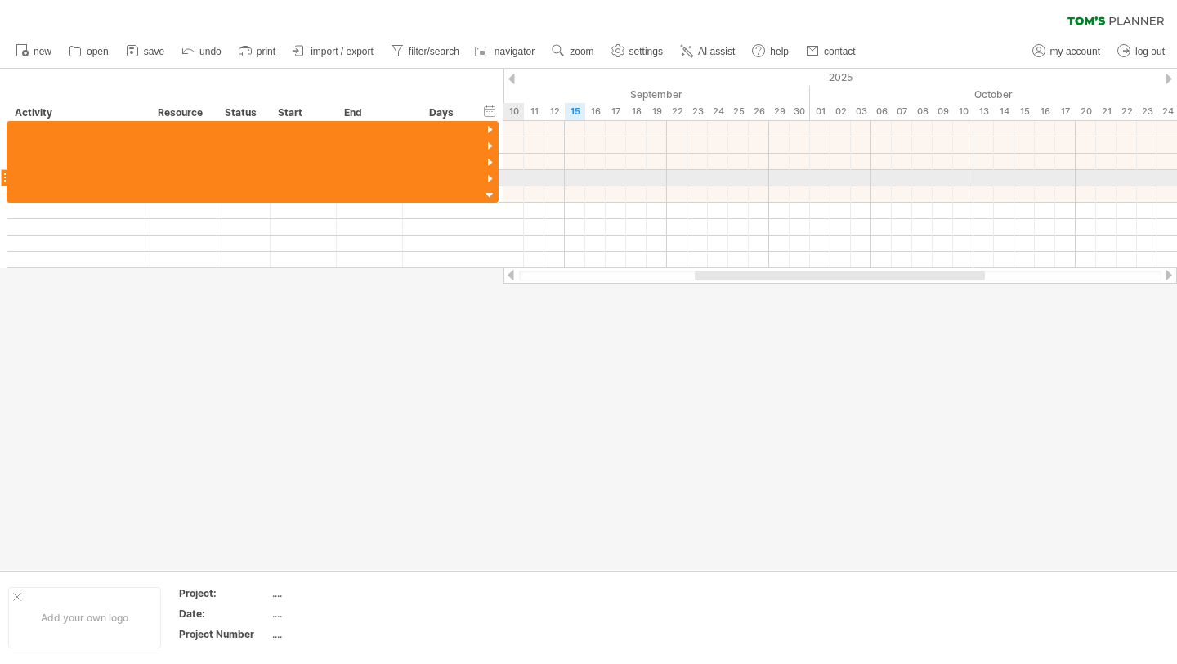
click at [491, 177] on div at bounding box center [490, 180] width 16 height 16
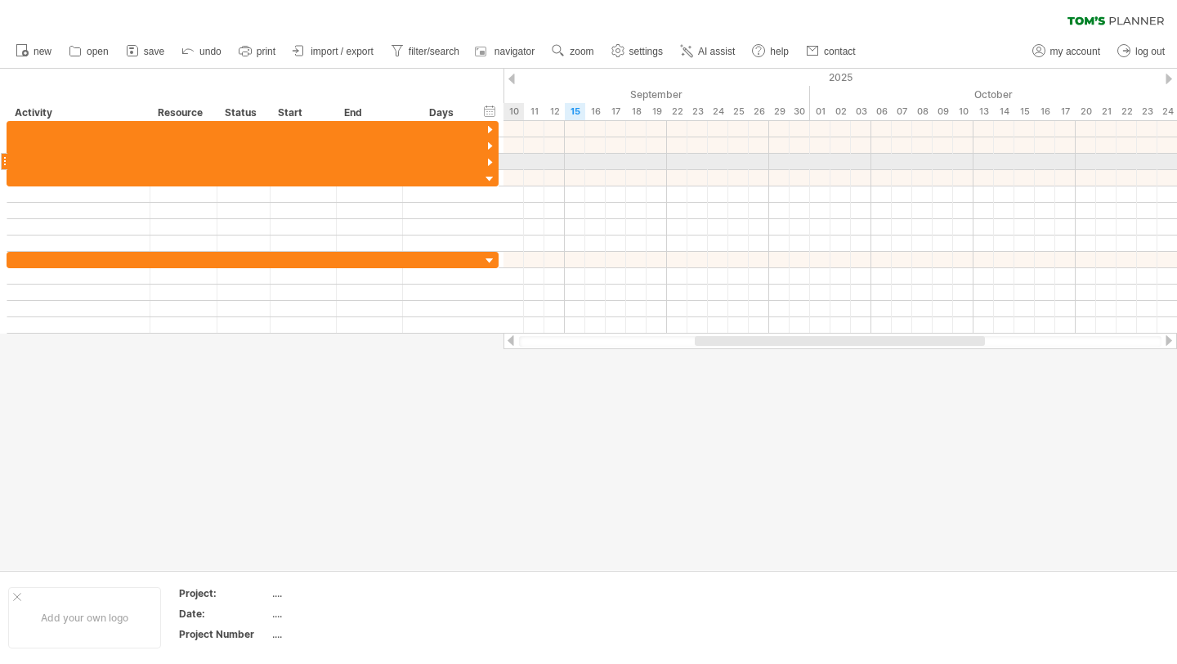
click at [491, 163] on div at bounding box center [490, 163] width 16 height 16
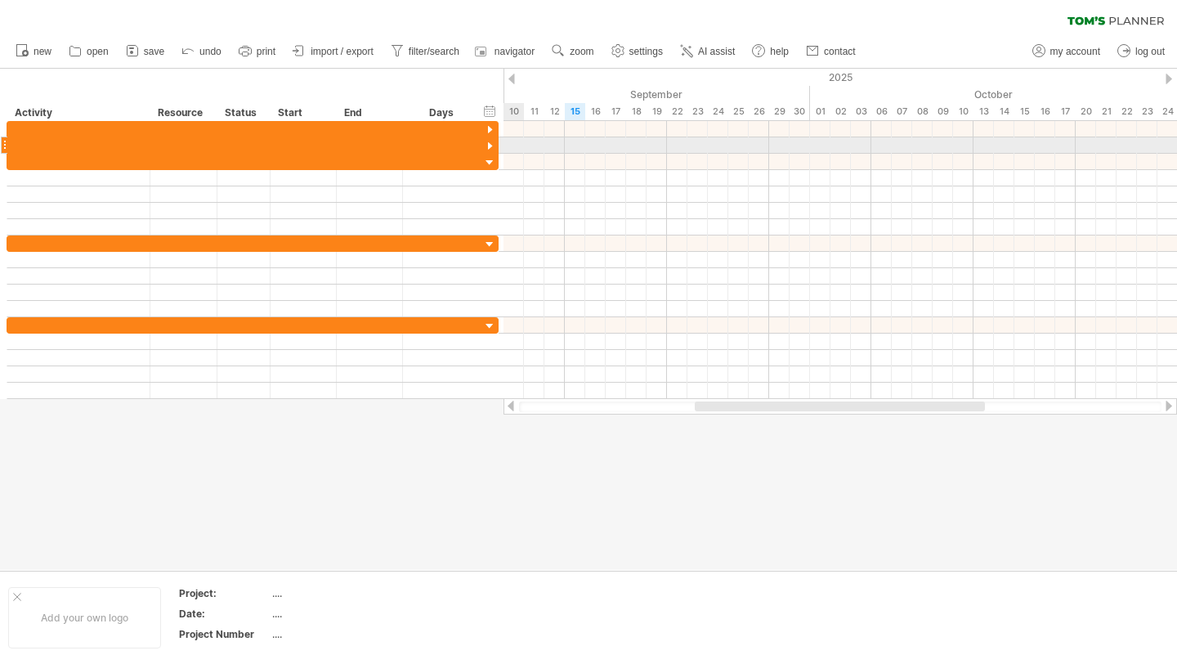
click at [491, 152] on div at bounding box center [490, 147] width 16 height 16
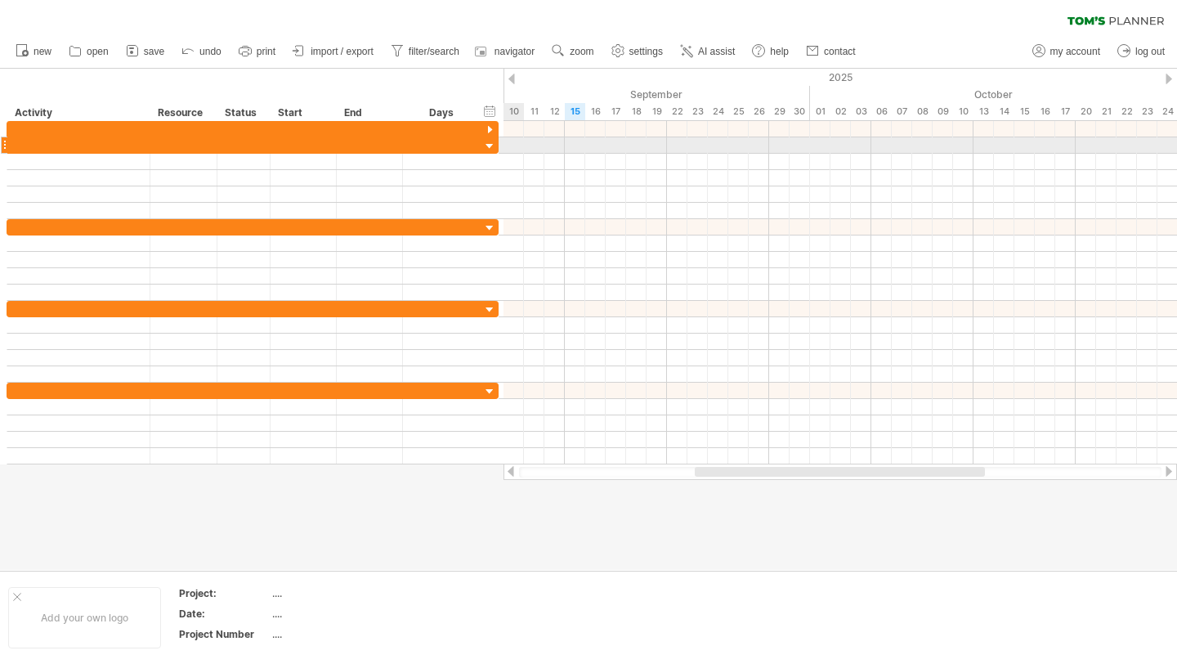
click at [490, 140] on div at bounding box center [490, 147] width 16 height 16
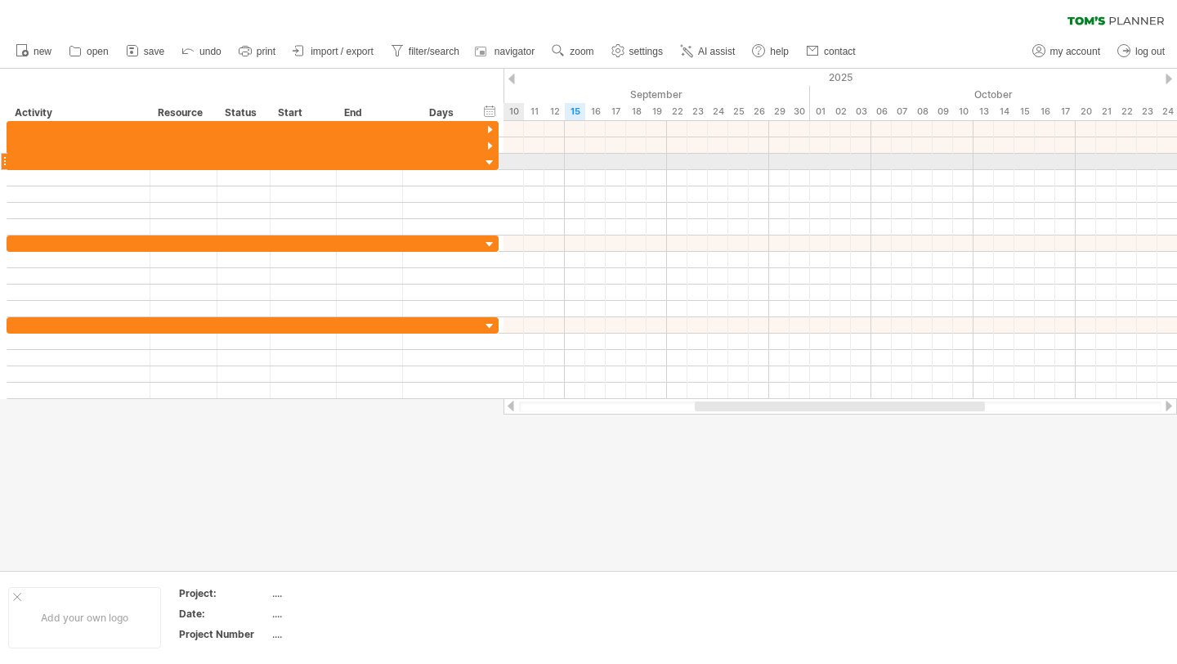
click at [494, 163] on div at bounding box center [490, 163] width 16 height 16
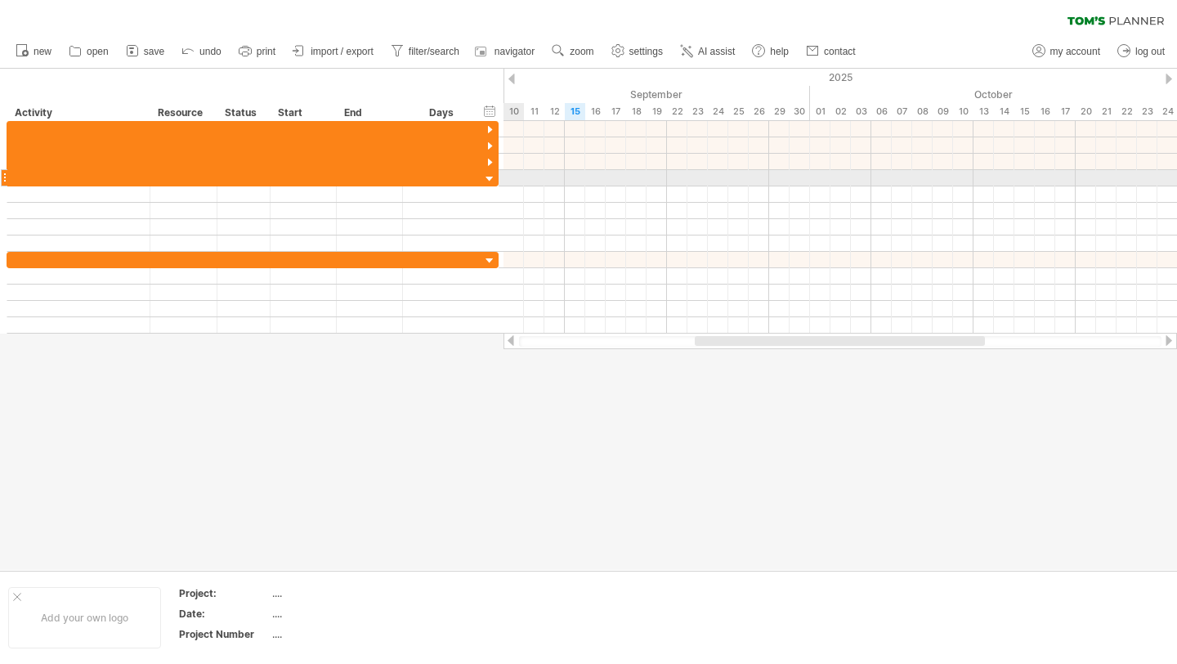
click at [490, 178] on div at bounding box center [490, 180] width 16 height 16
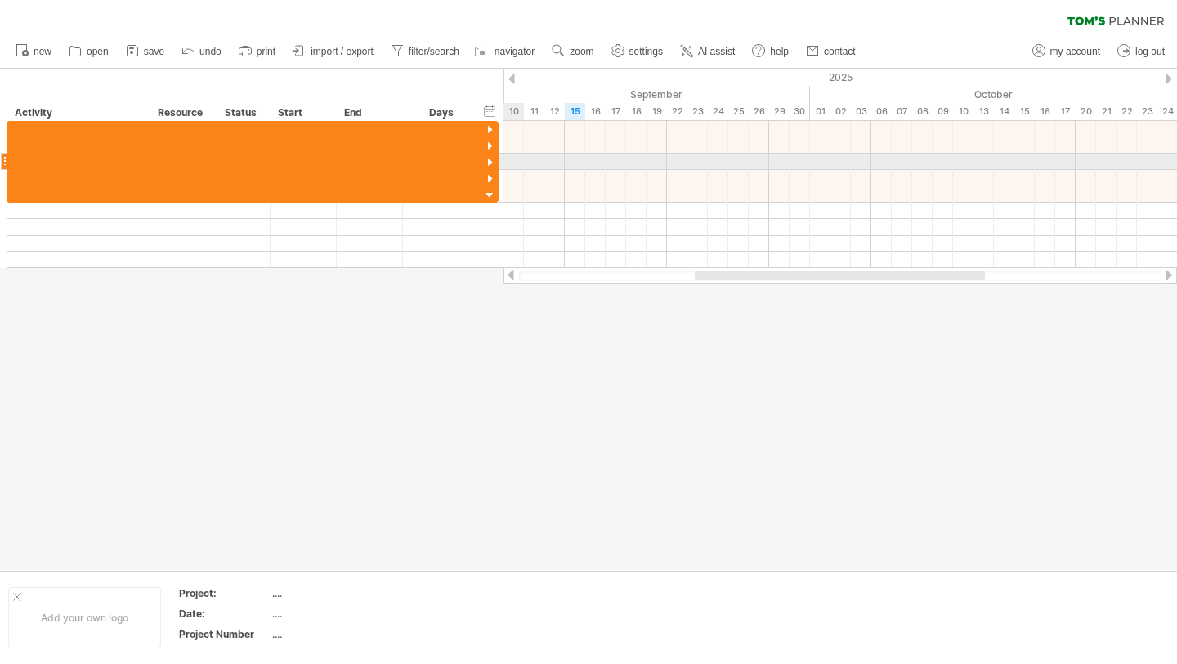
click at [490, 169] on div at bounding box center [490, 163] width 16 height 16
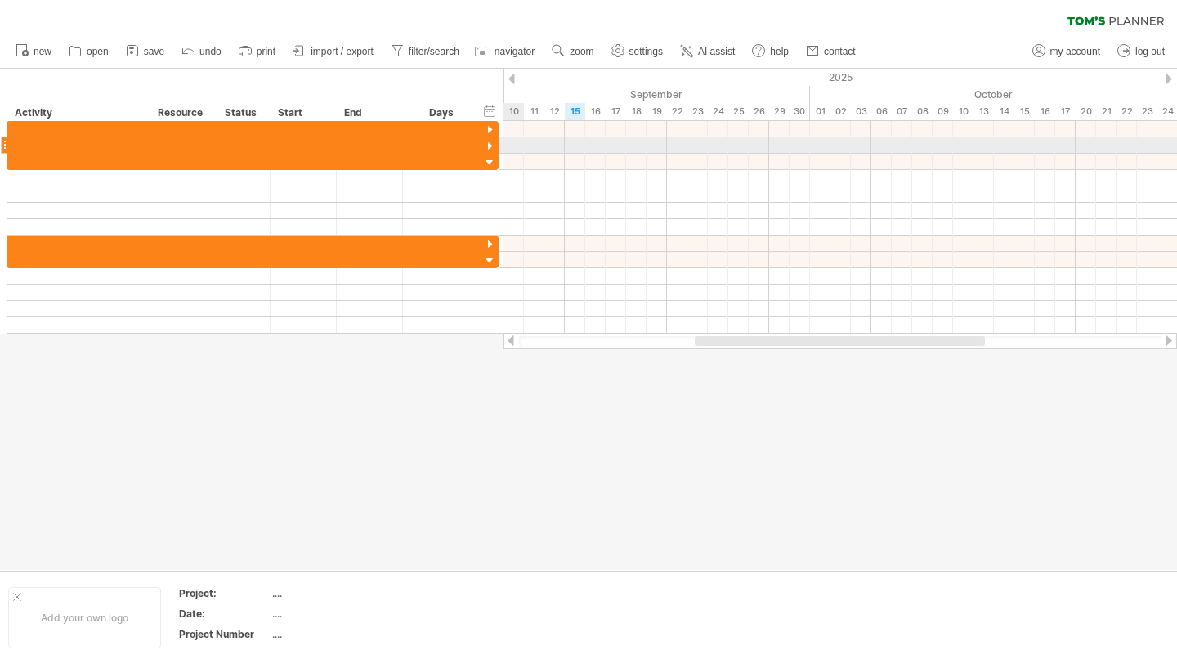
click at [488, 146] on div at bounding box center [490, 147] width 16 height 16
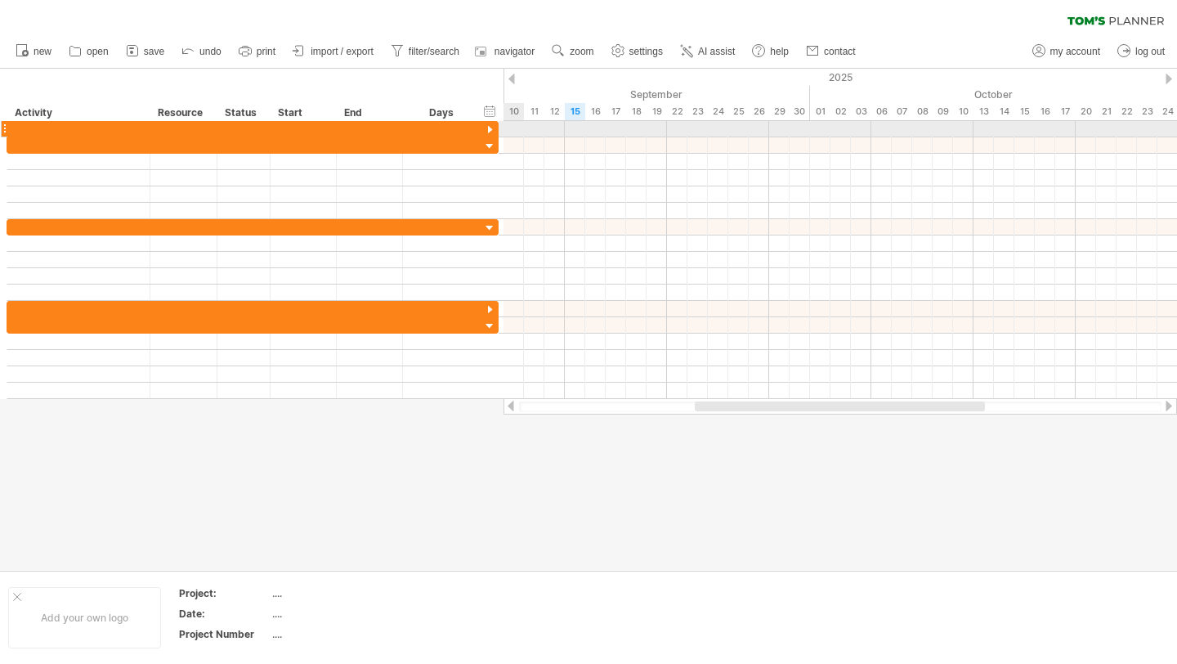
click at [489, 136] on div at bounding box center [490, 131] width 16 height 16
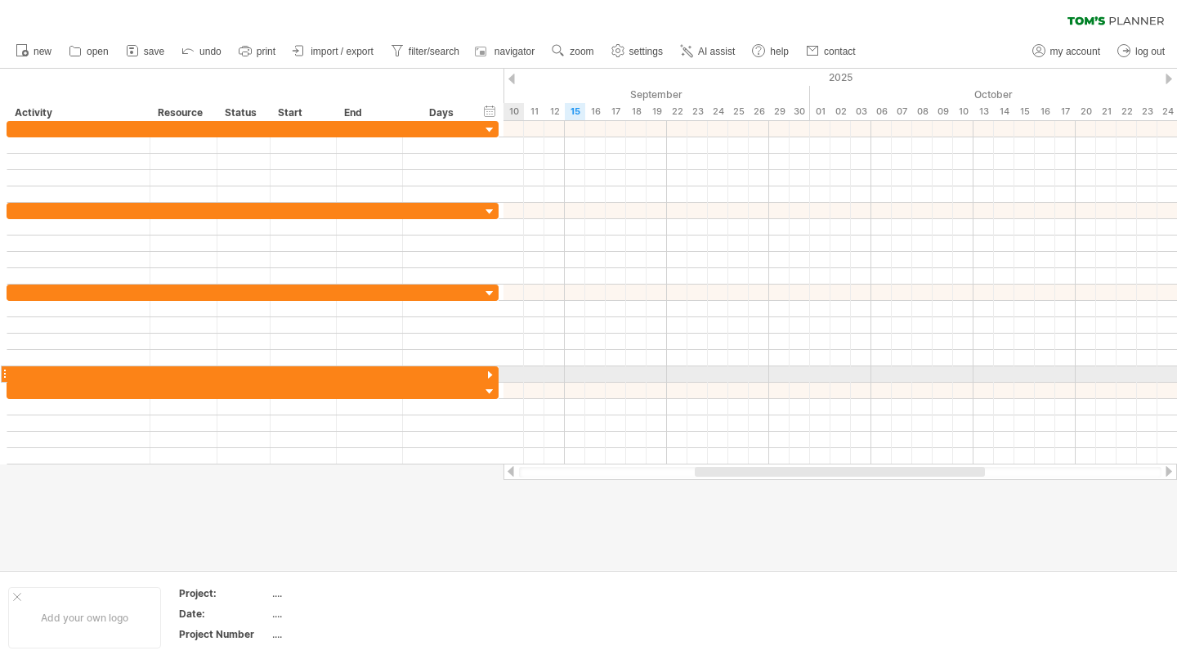
click at [490, 374] on div at bounding box center [490, 376] width 16 height 16
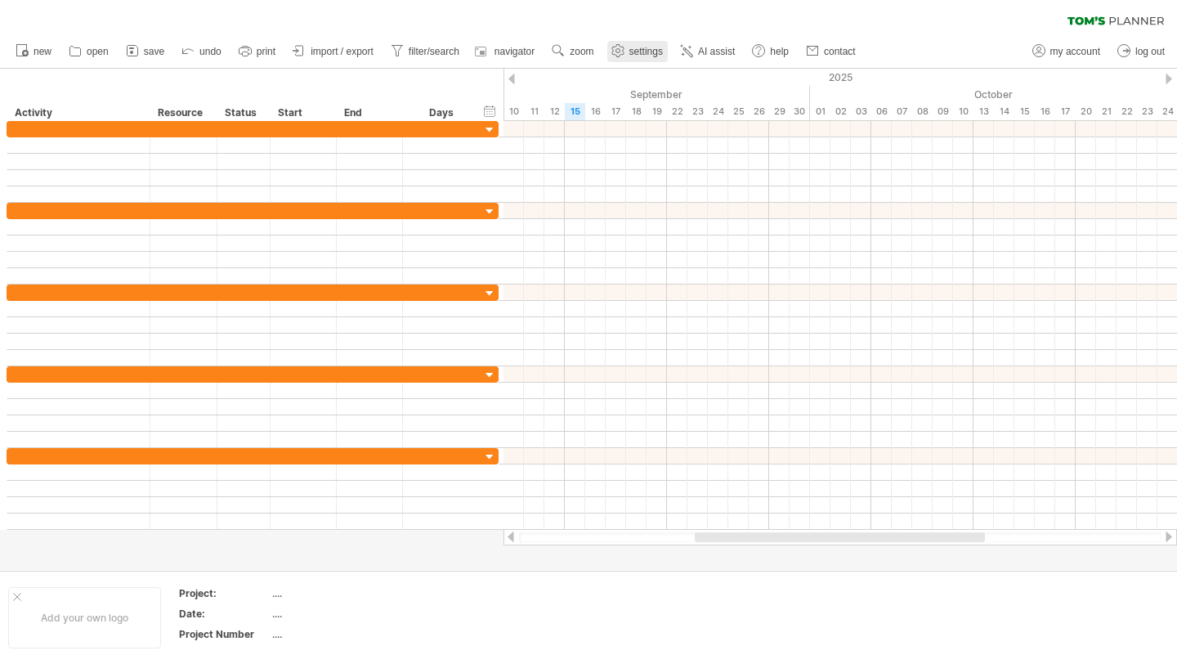
click at [658, 43] on link "settings" at bounding box center [637, 51] width 60 height 21
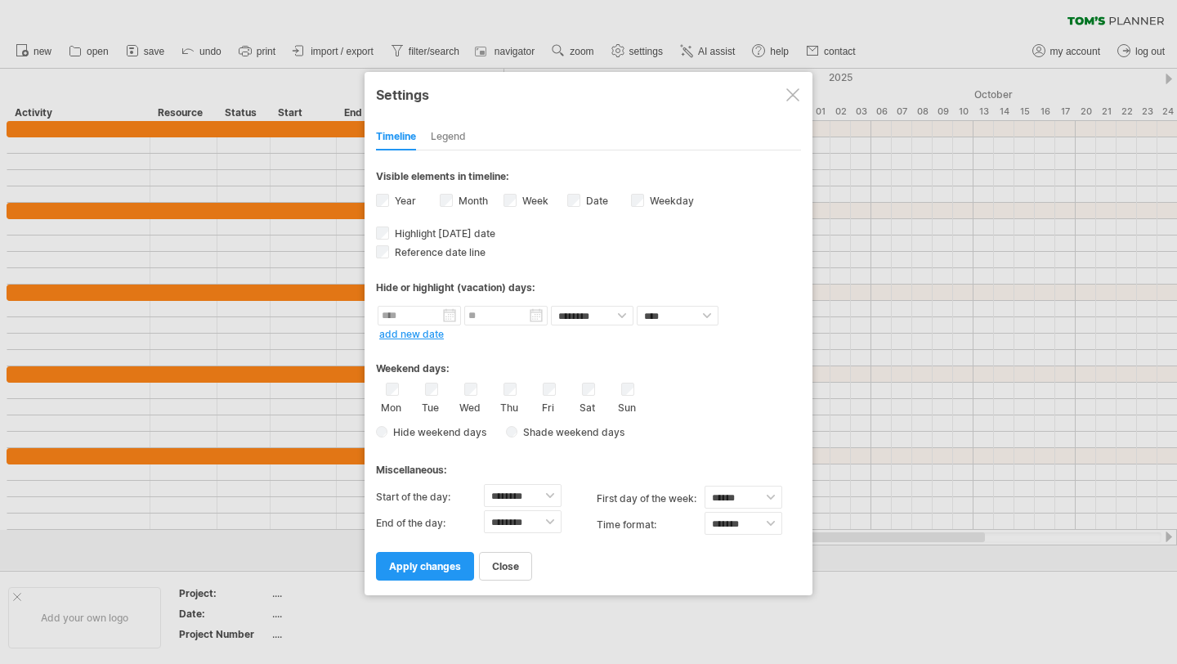
click at [659, 43] on div at bounding box center [588, 332] width 1177 height 664
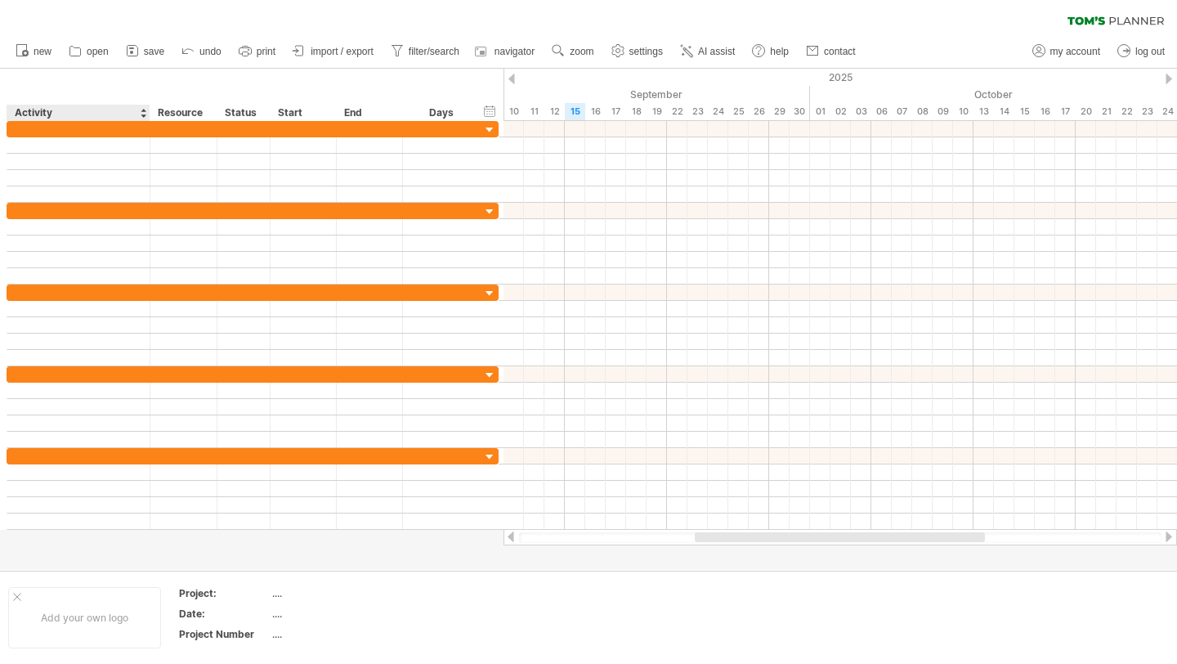
click at [49, 114] on div "Activity" at bounding box center [78, 113] width 126 height 16
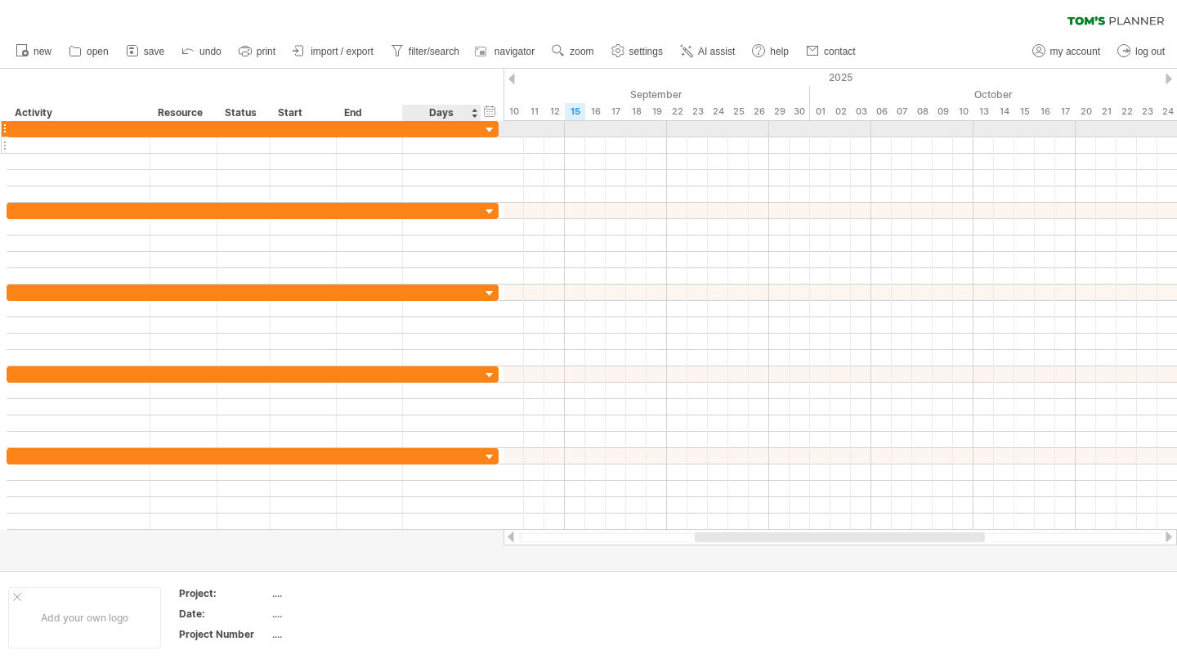
drag, startPoint x: 55, startPoint y: 92, endPoint x: 427, endPoint y: 151, distance: 377.4
click at [427, 151] on div "Trying to reach [DOMAIN_NAME] Connected again... 0% clear filter new" at bounding box center [588, 332] width 1177 height 664
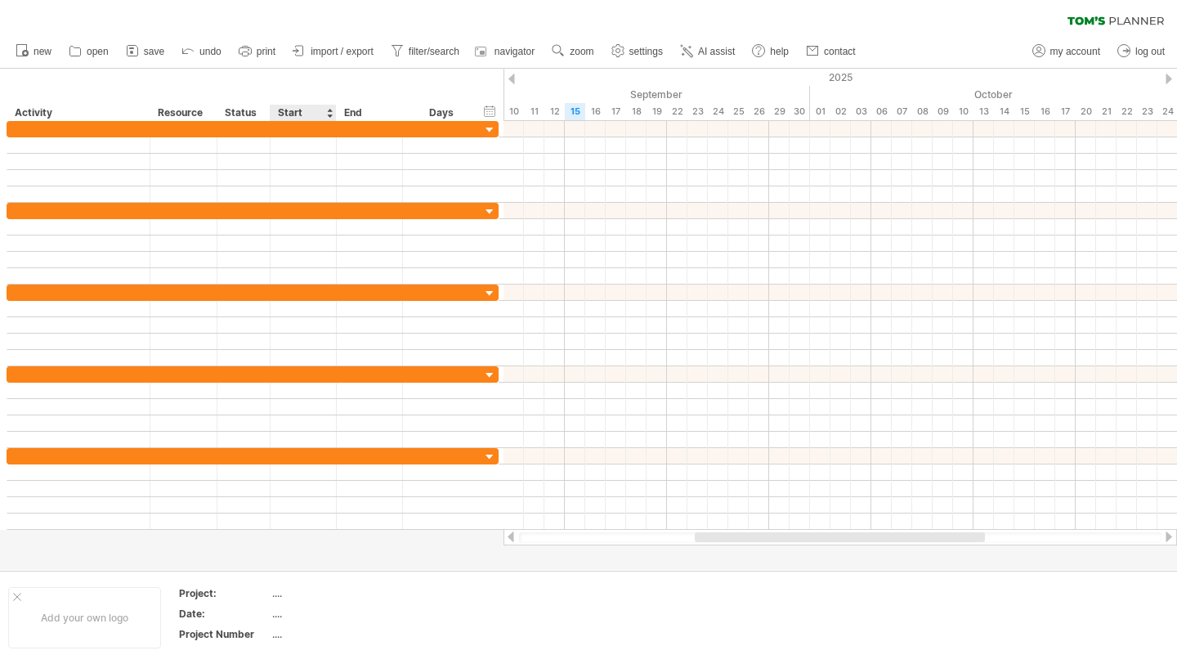
drag, startPoint x: 105, startPoint y: 89, endPoint x: 248, endPoint y: 68, distance: 144.6
click at [268, 68] on div "Trying to reach [DOMAIN_NAME] Connected again... 0% clear filter new" at bounding box center [588, 332] width 1177 height 664
